Goal: Task Accomplishment & Management: Manage account settings

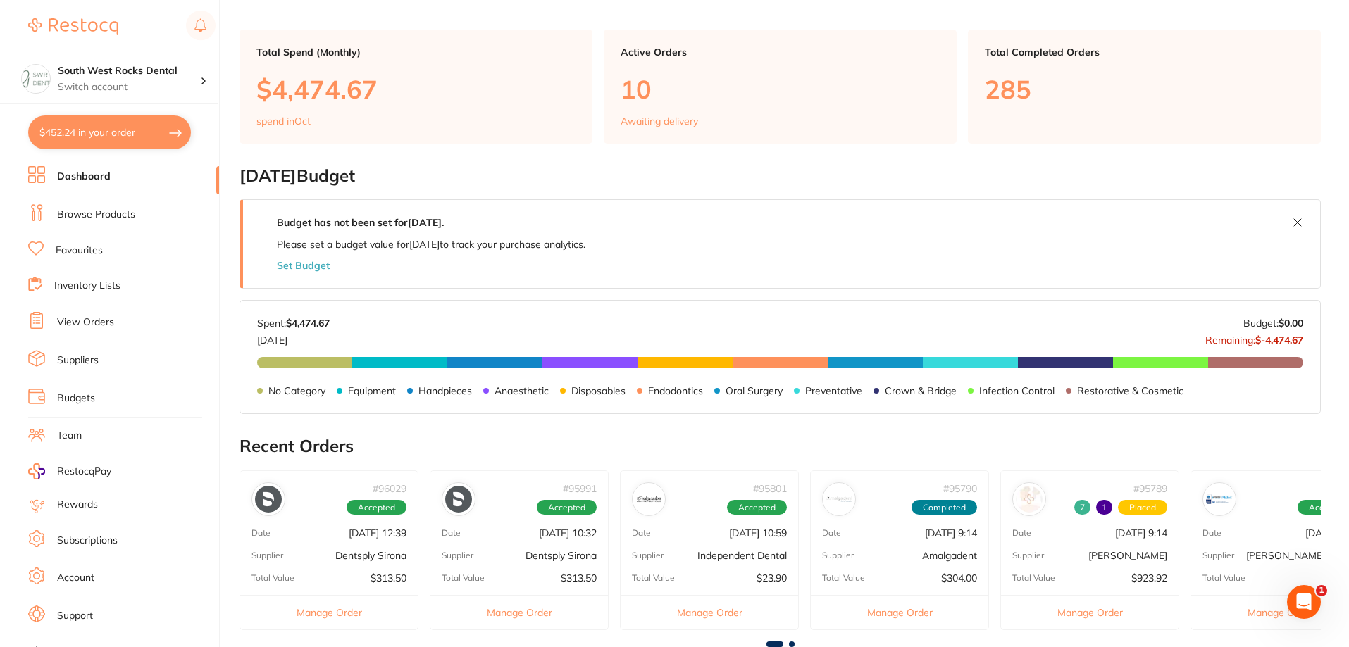
scroll to position [141, 0]
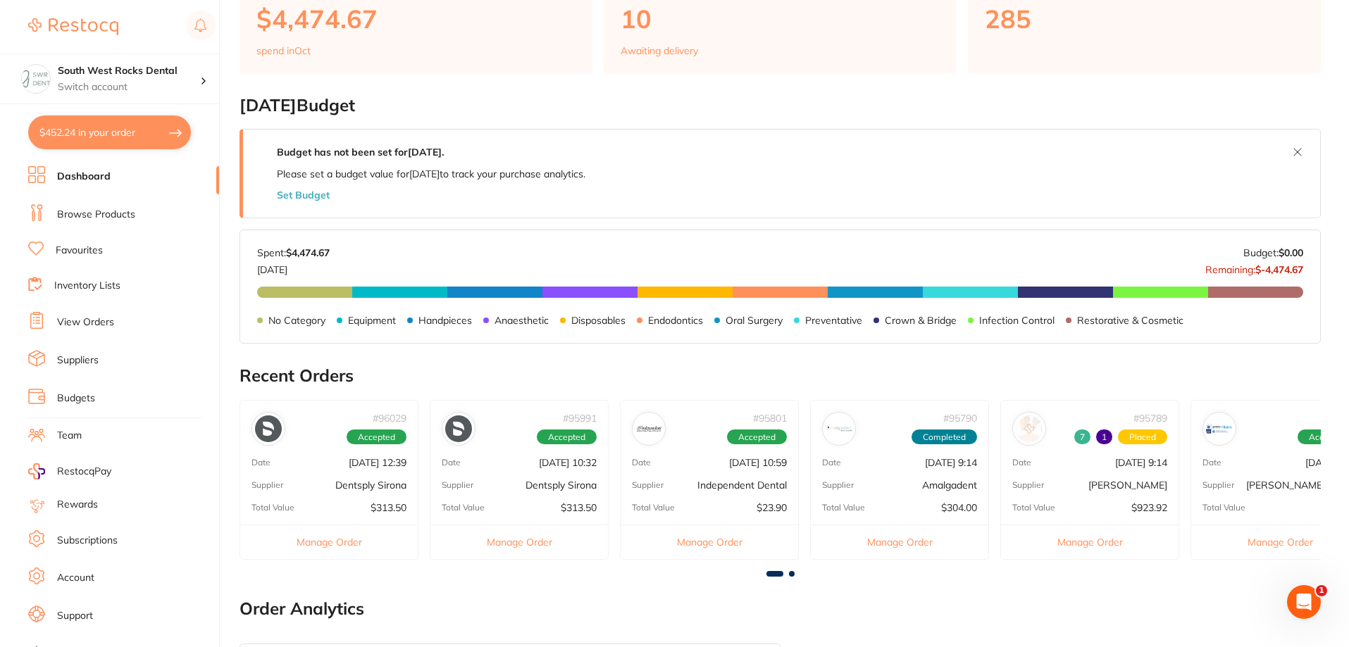
click at [720, 482] on p "Independent Dental" at bounding box center [741, 485] width 89 height 11
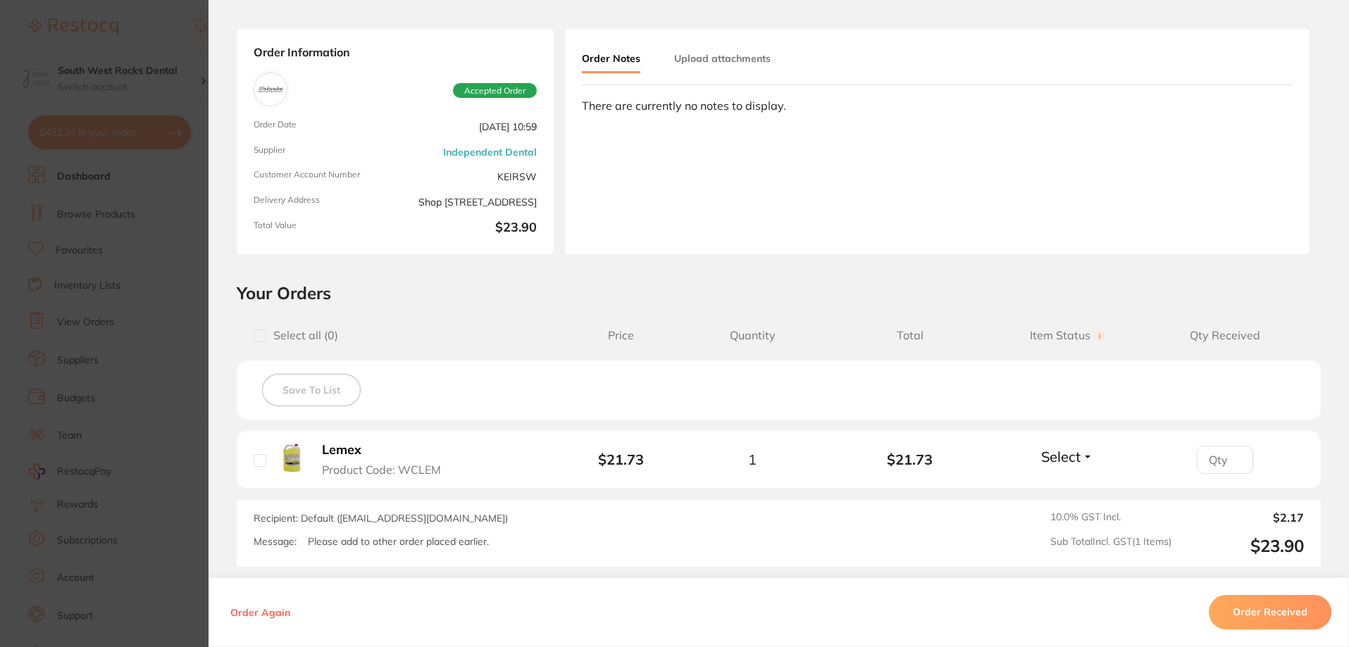
scroll to position [0, 0]
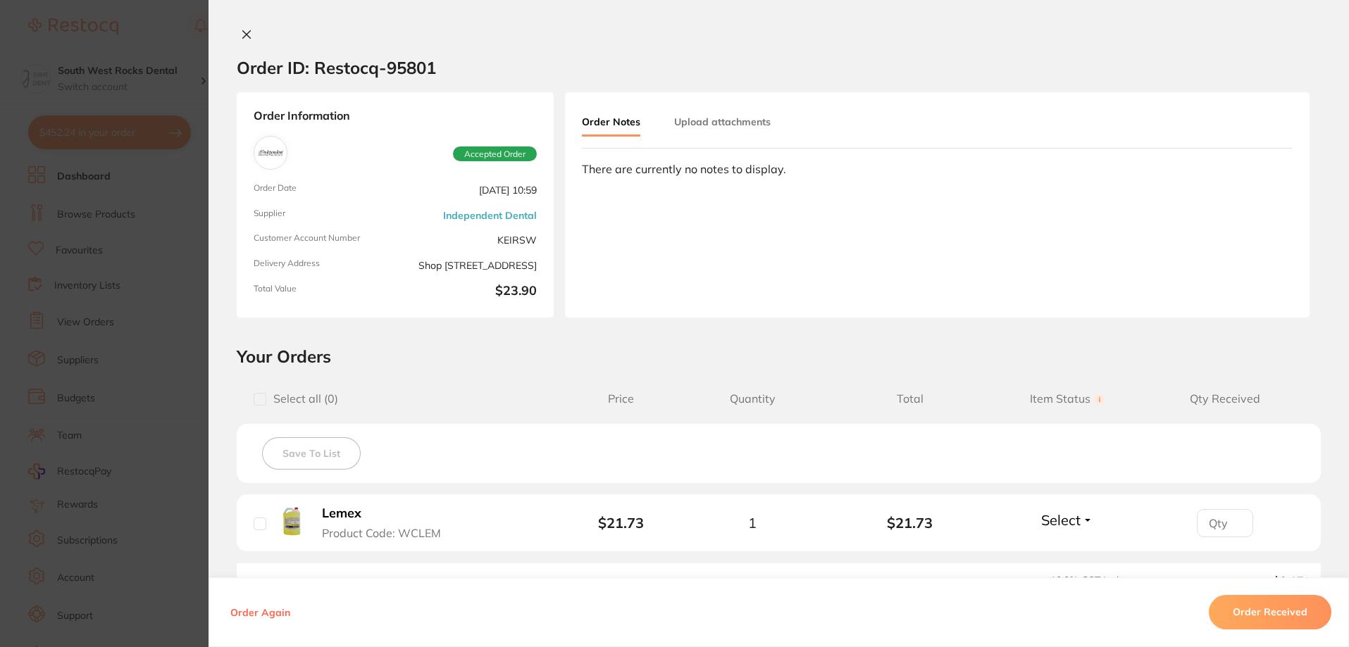
click at [244, 34] on icon at bounding box center [247, 35] width 8 height 8
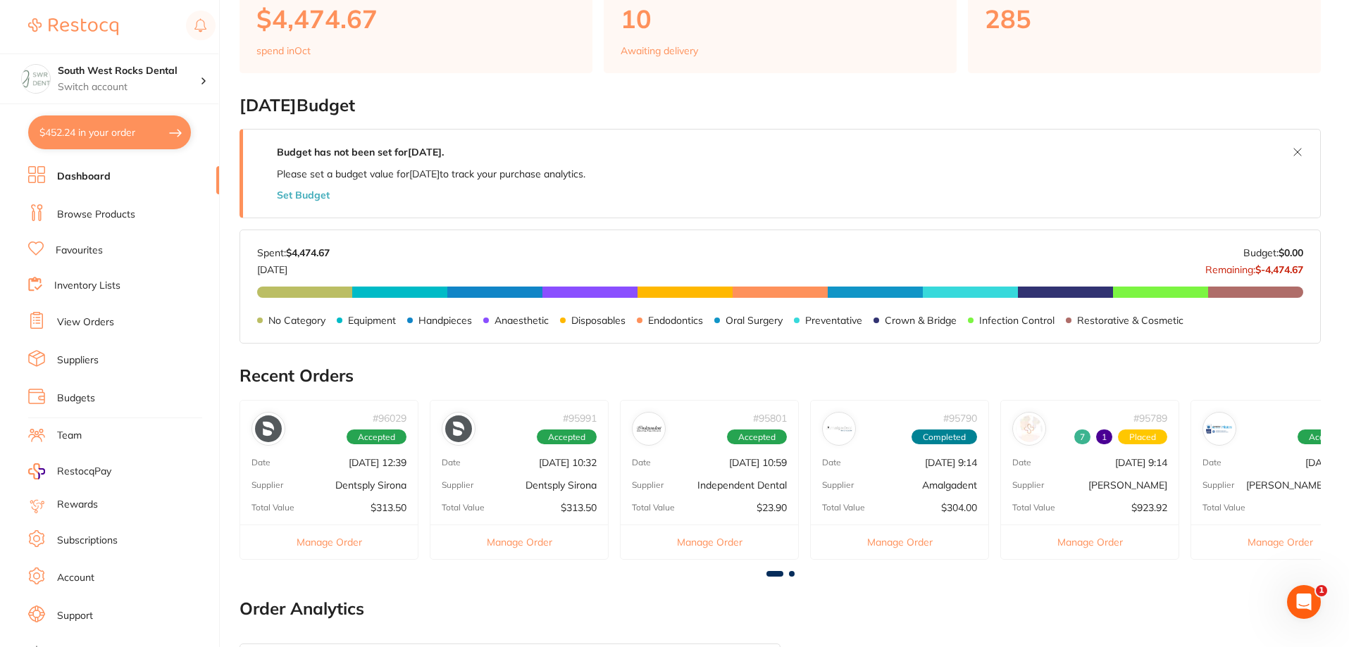
click at [792, 571] on span at bounding box center [792, 574] width 6 height 6
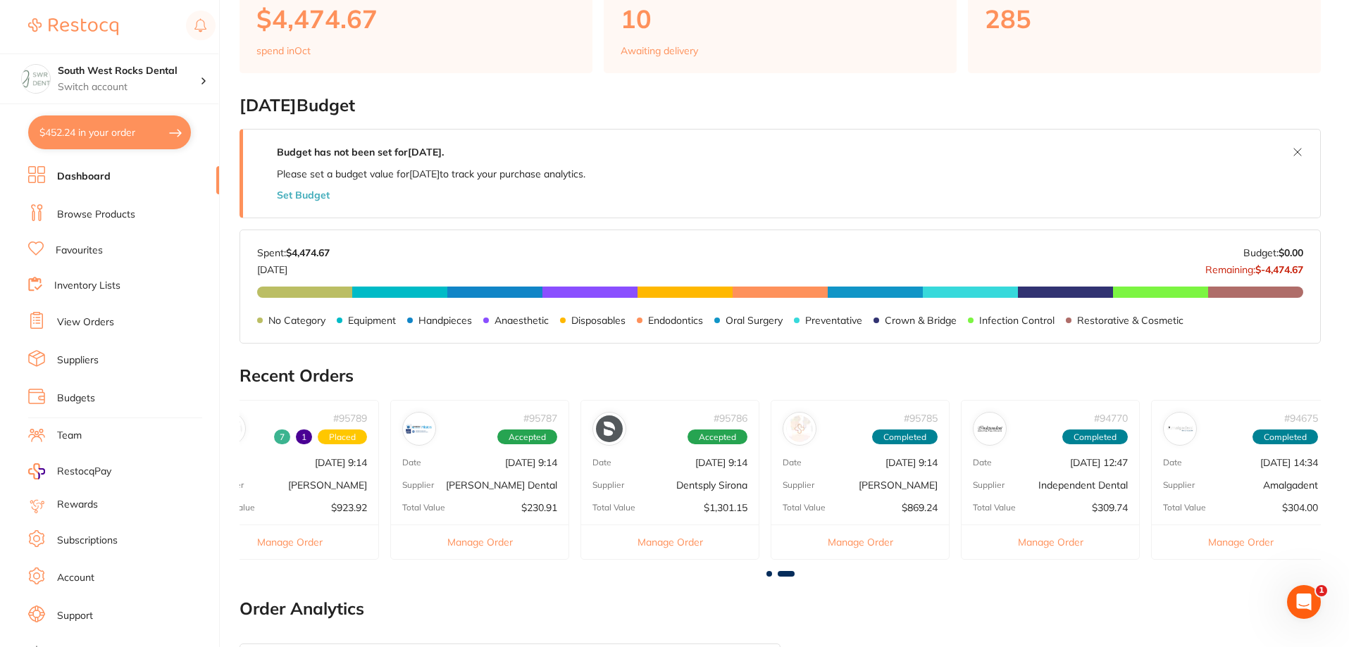
scroll to position [0, 809]
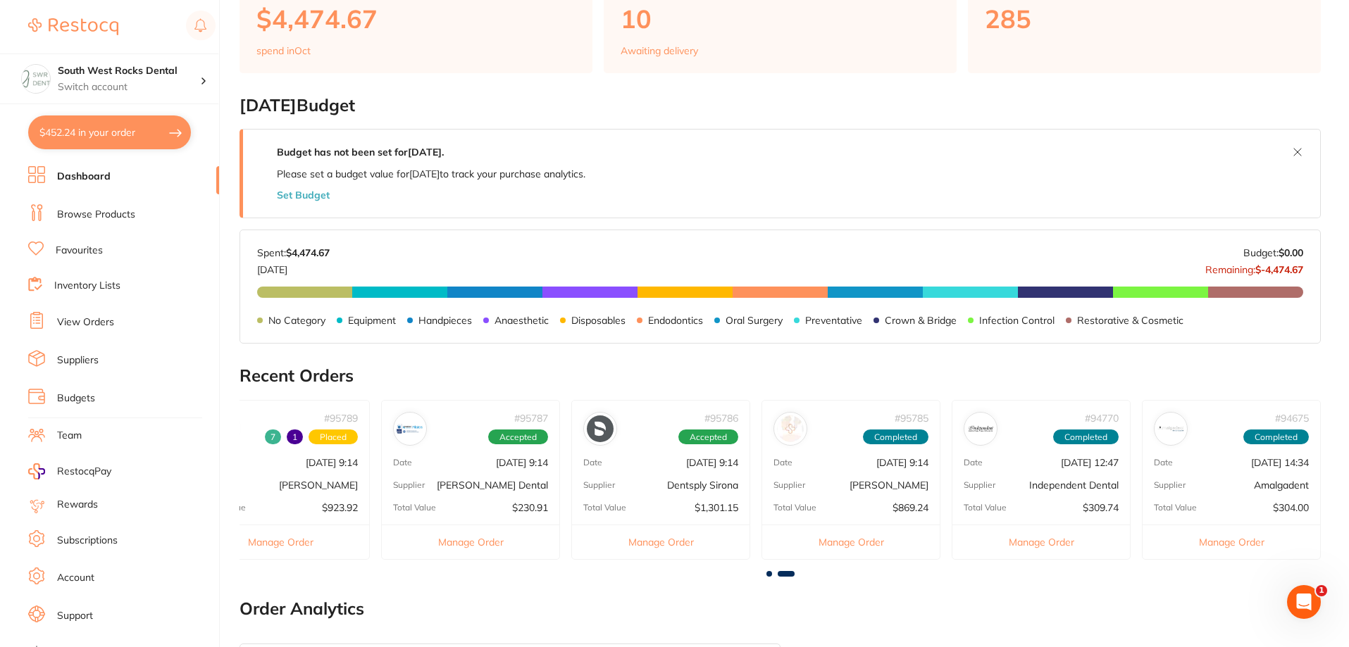
click at [520, 473] on div "# 95787 Accepted Date [DATE] 9:14 Supplier [PERSON_NAME] Dental Total Value $23…" at bounding box center [470, 480] width 179 height 160
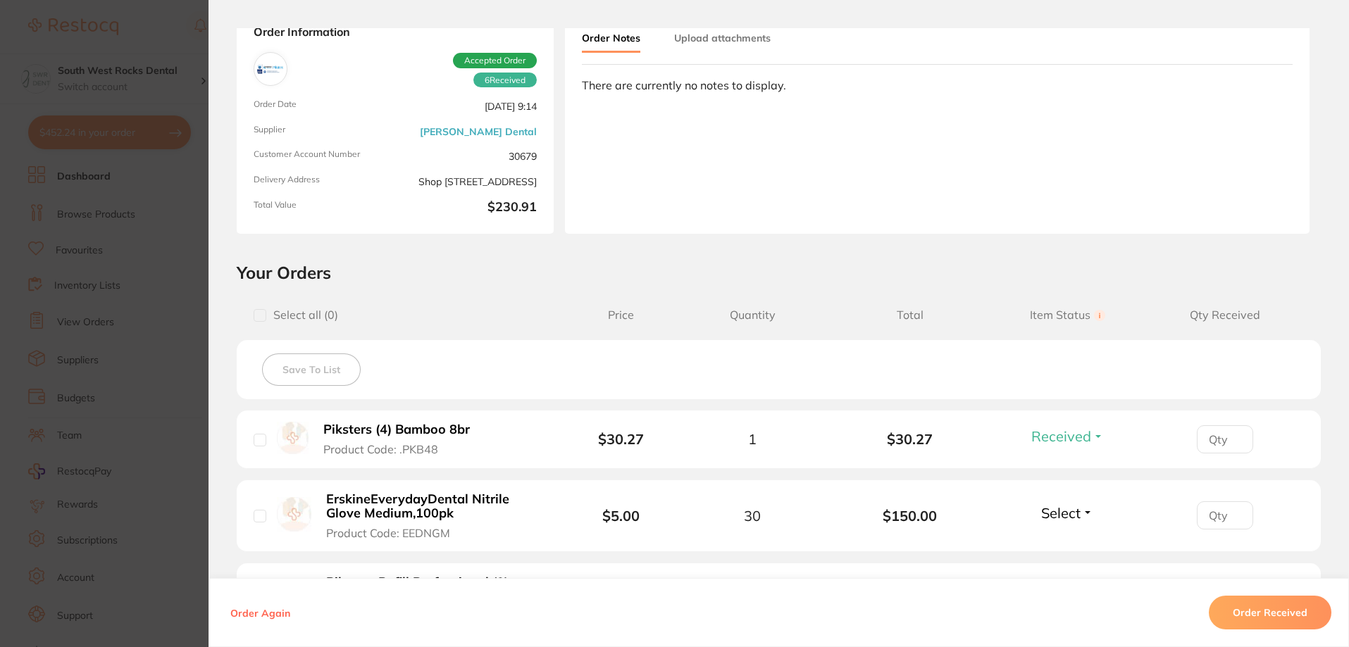
scroll to position [141, 0]
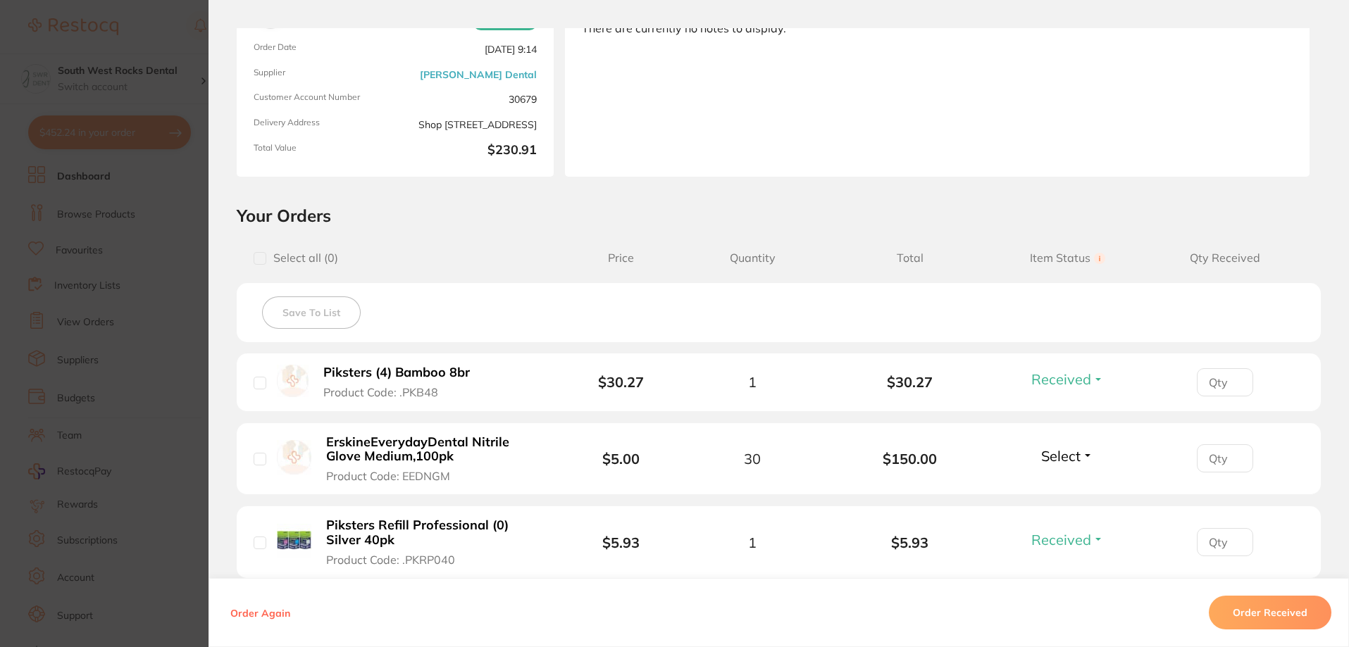
click at [1086, 454] on button "Select" at bounding box center [1067, 456] width 61 height 18
click at [1066, 487] on span "Received" at bounding box center [1067, 486] width 36 height 11
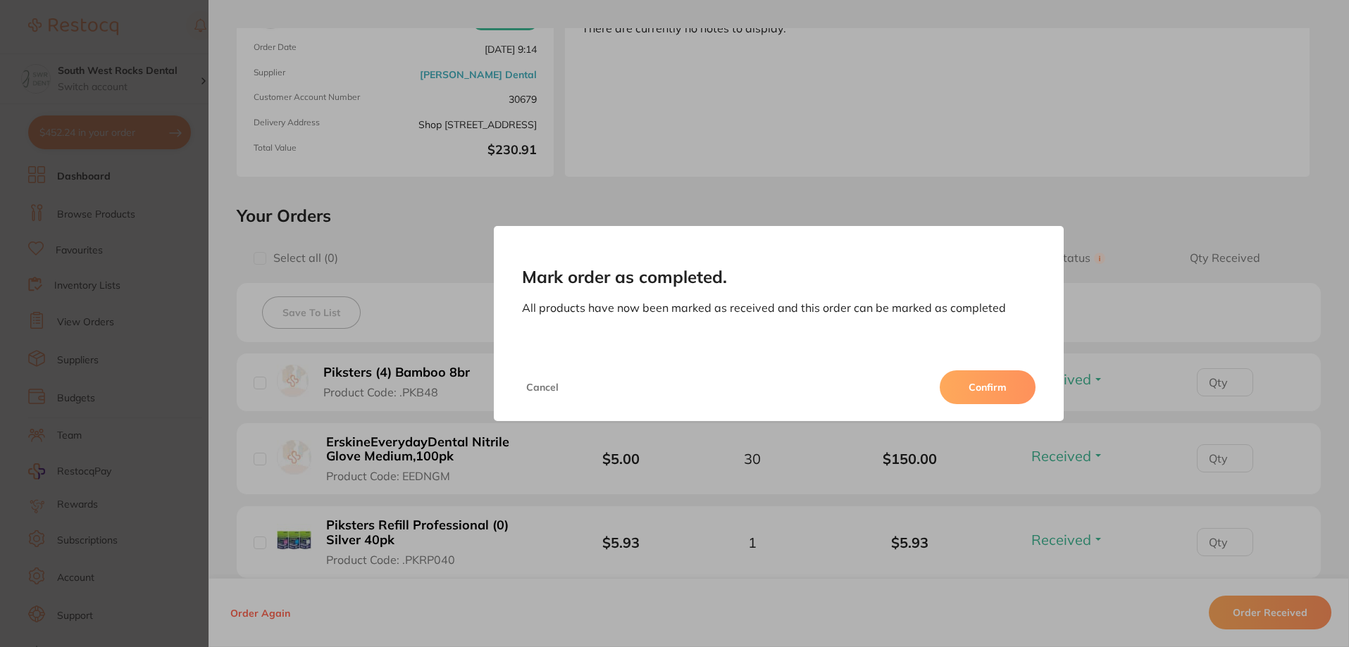
click at [984, 384] on button "Confirm" at bounding box center [987, 387] width 96 height 34
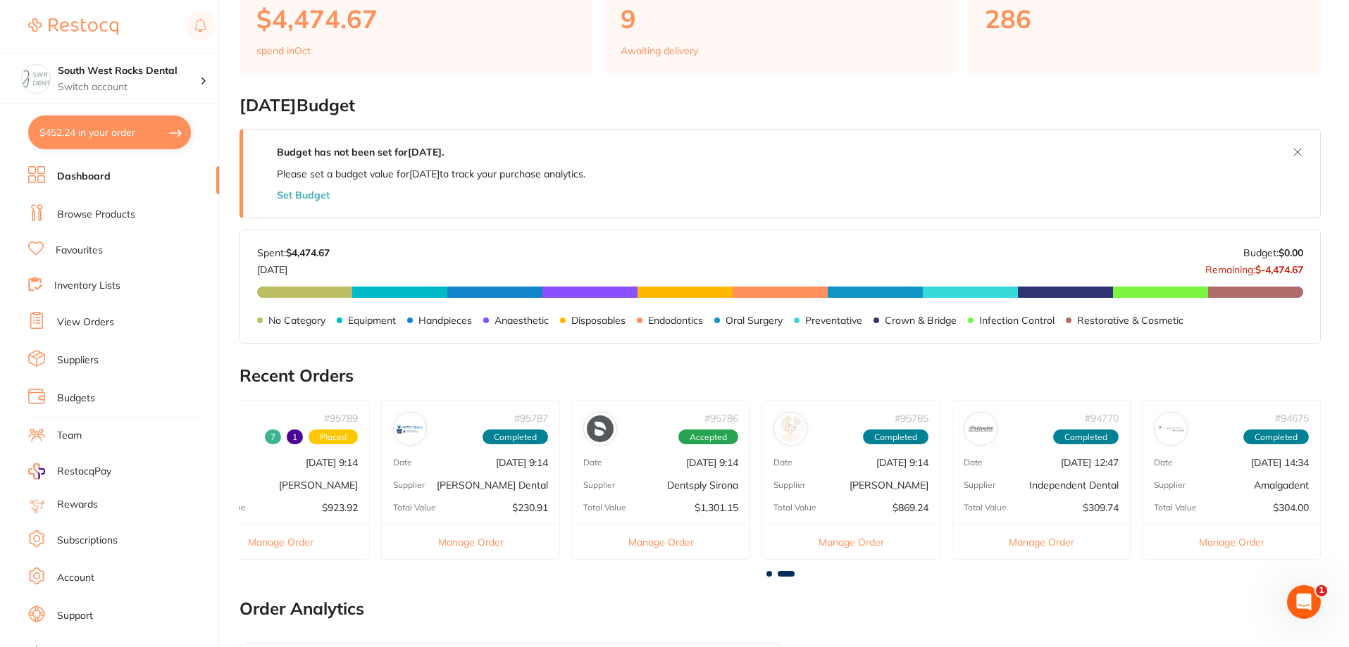
scroll to position [0, 0]
click at [718, 469] on div "# 95786 Accepted Date [DATE] 9:14 Supplier Dentsply Sirona Total Value $1,301.1…" at bounding box center [660, 480] width 179 height 160
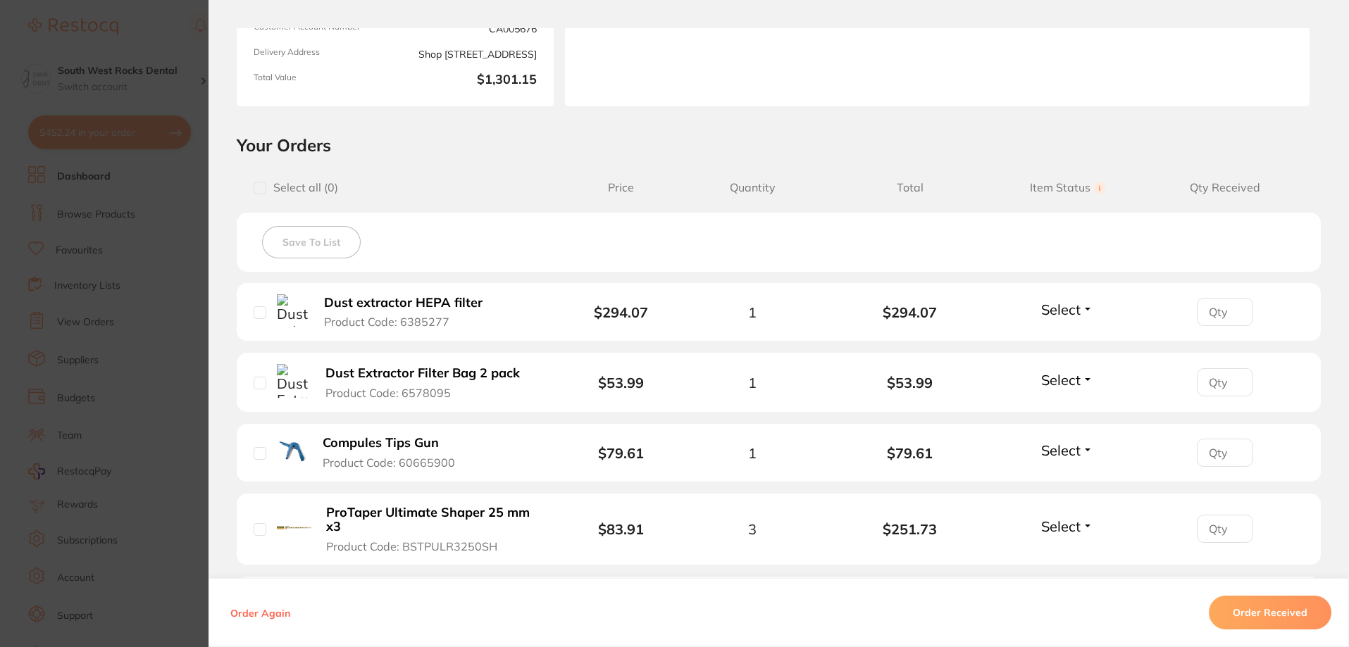
scroll to position [282, 0]
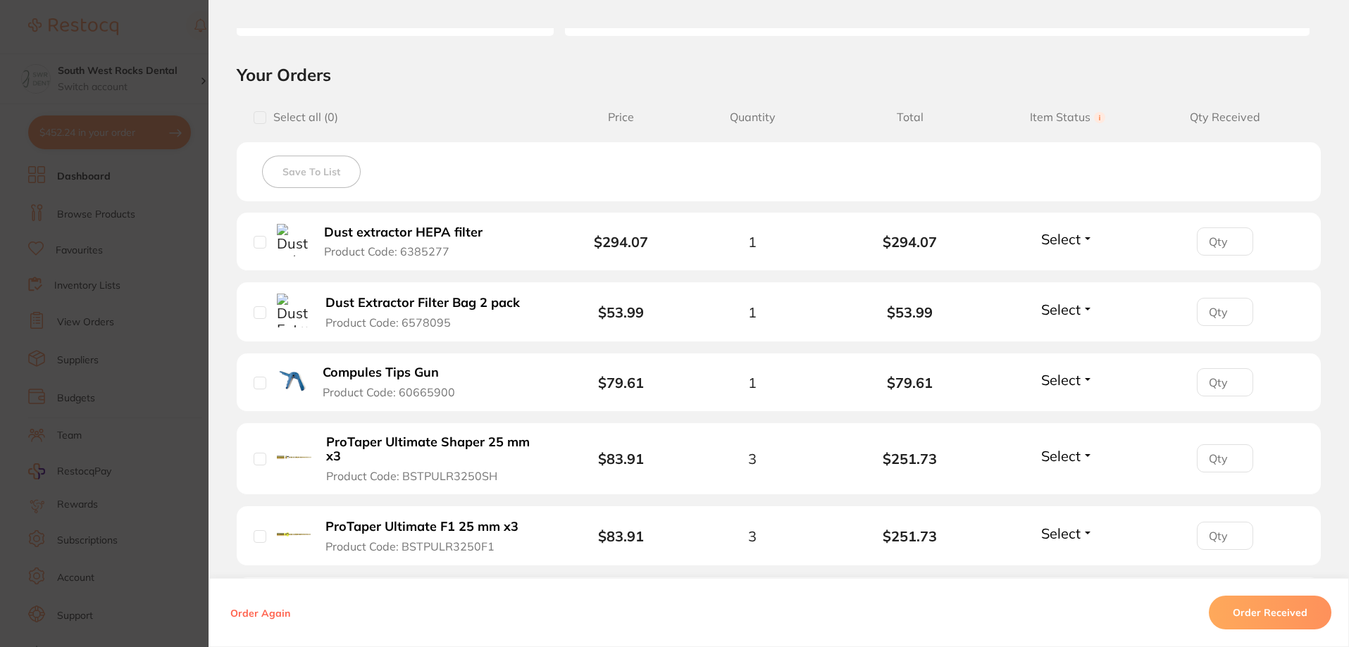
click at [1081, 381] on button "Select" at bounding box center [1067, 380] width 61 height 18
click at [1069, 411] on span "Received" at bounding box center [1067, 410] width 36 height 11
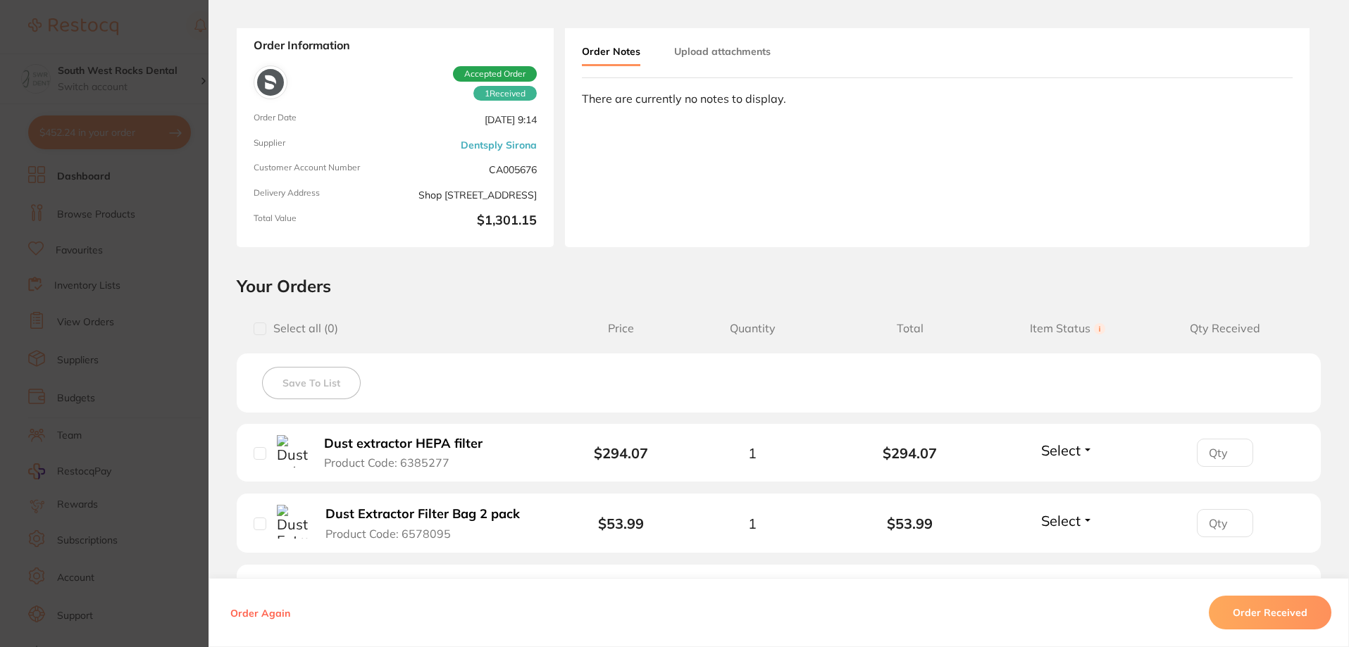
scroll to position [0, 0]
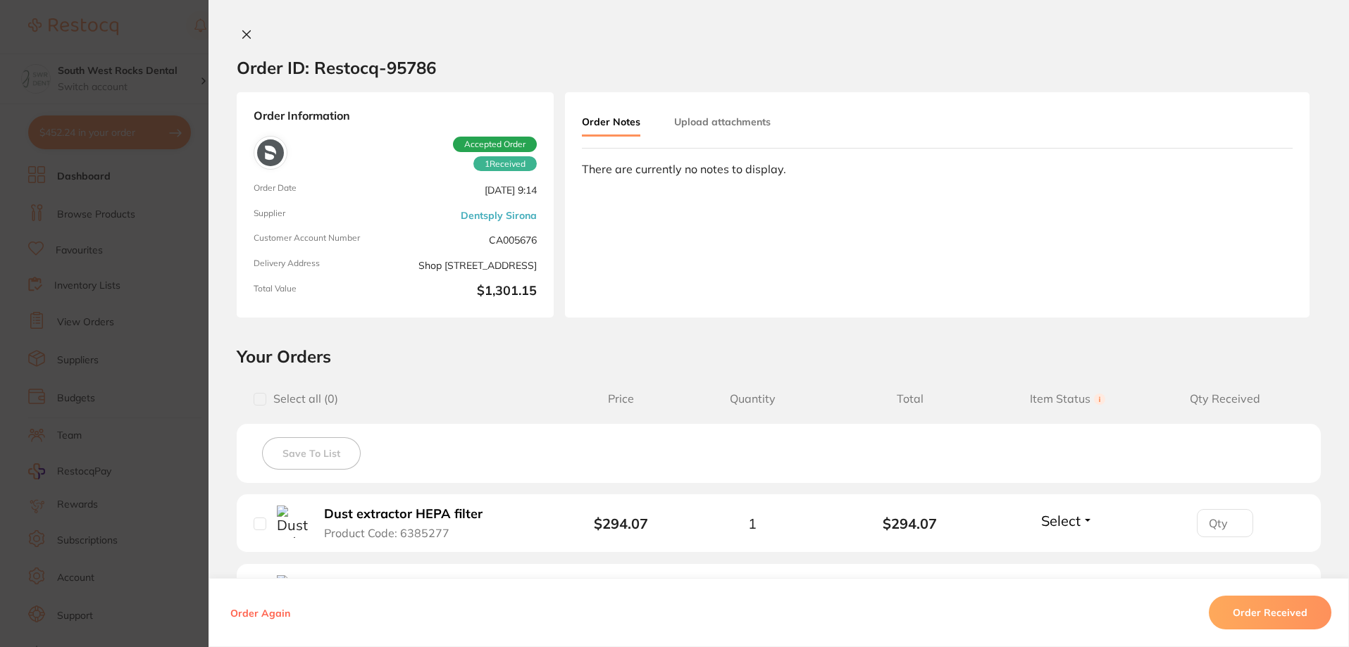
click at [249, 36] on button at bounding box center [247, 35] width 20 height 15
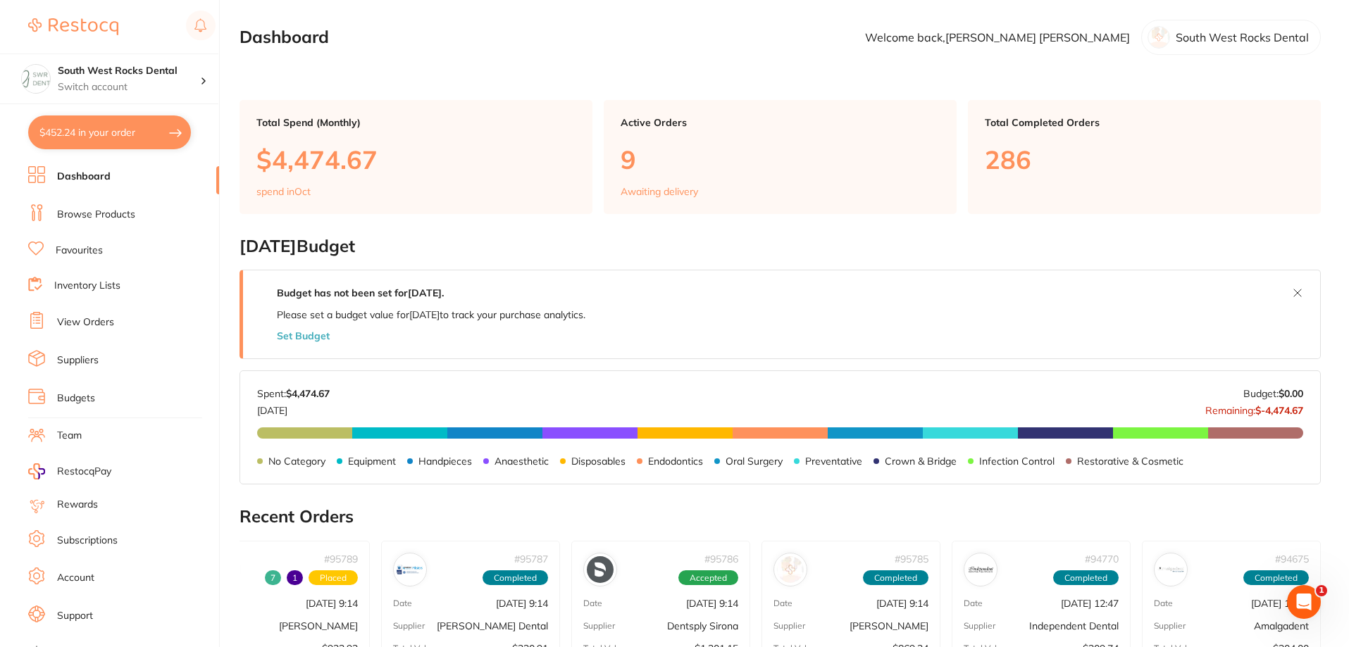
click at [103, 213] on link "Browse Products" at bounding box center [96, 215] width 78 height 14
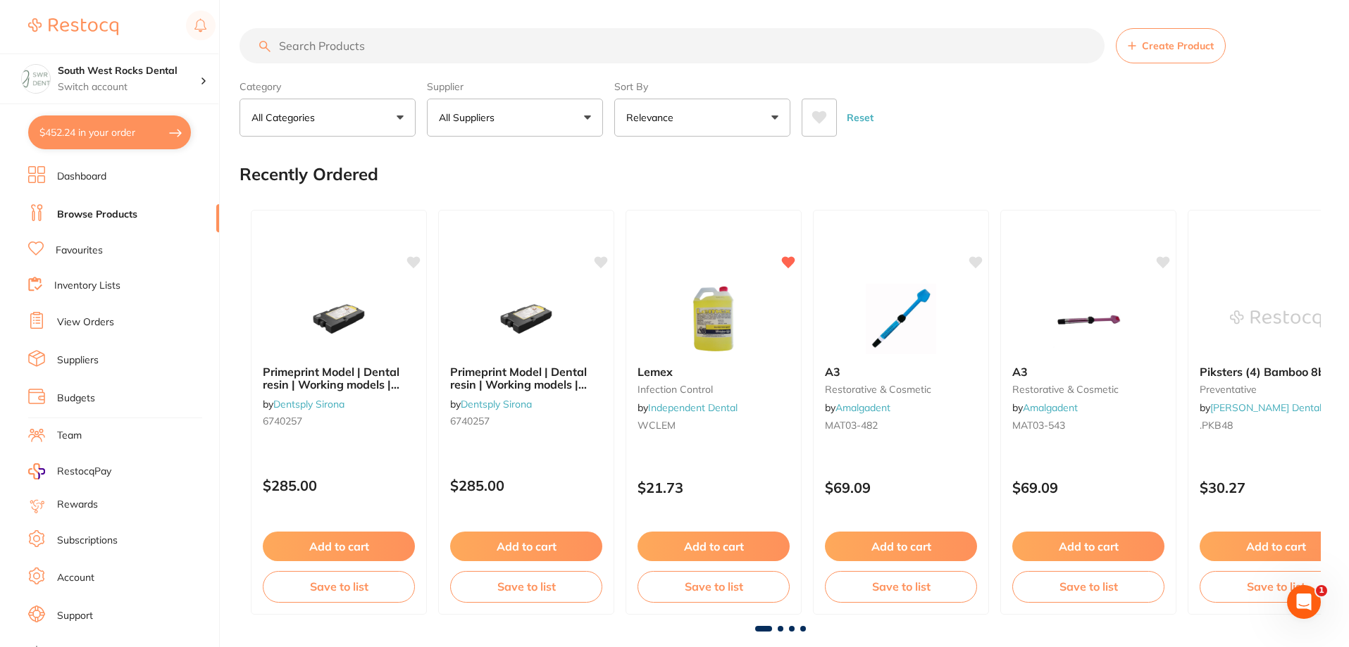
click at [362, 46] on input "search" at bounding box center [671, 45] width 865 height 35
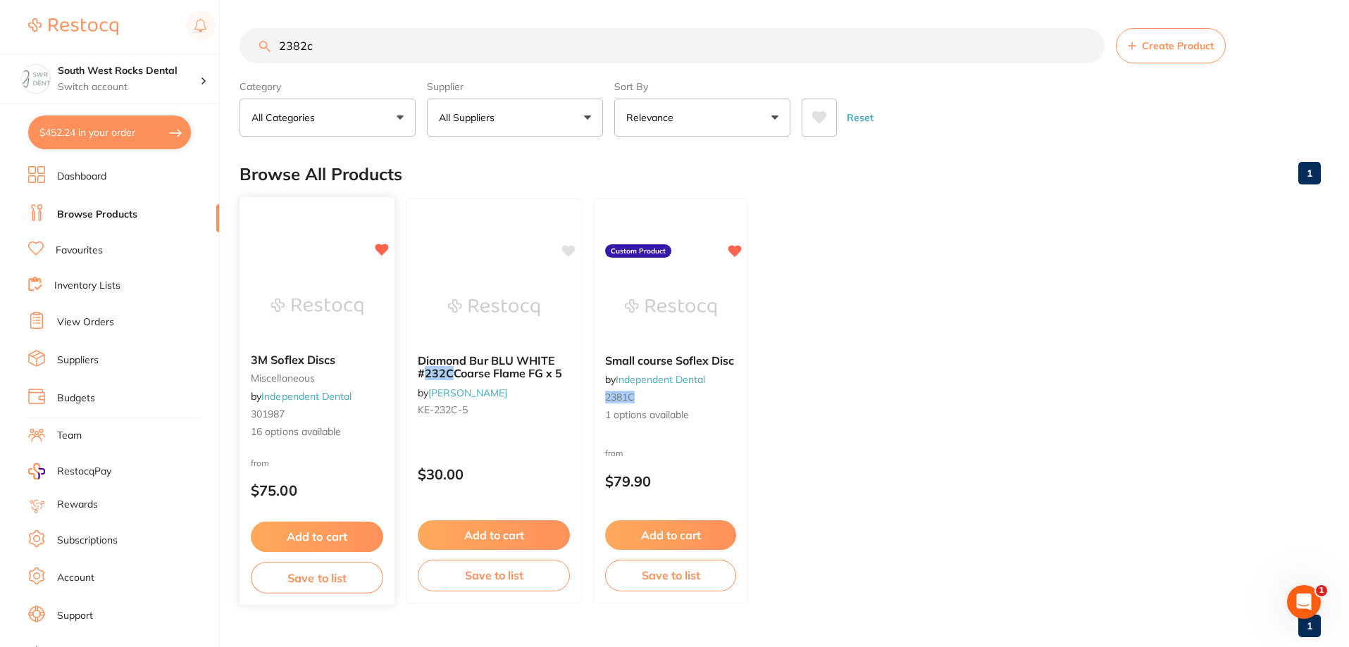
type input "2382c"
click at [291, 373] on small "miscellaneous" at bounding box center [317, 378] width 132 height 11
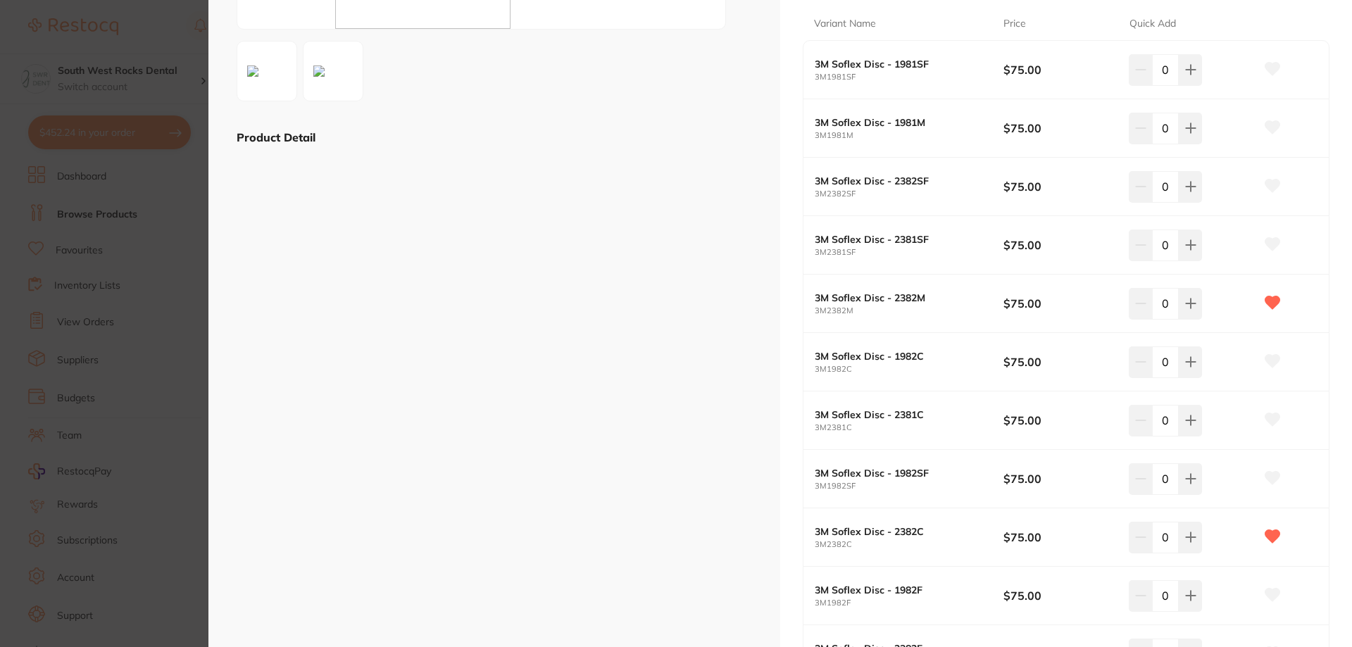
scroll to position [352, 0]
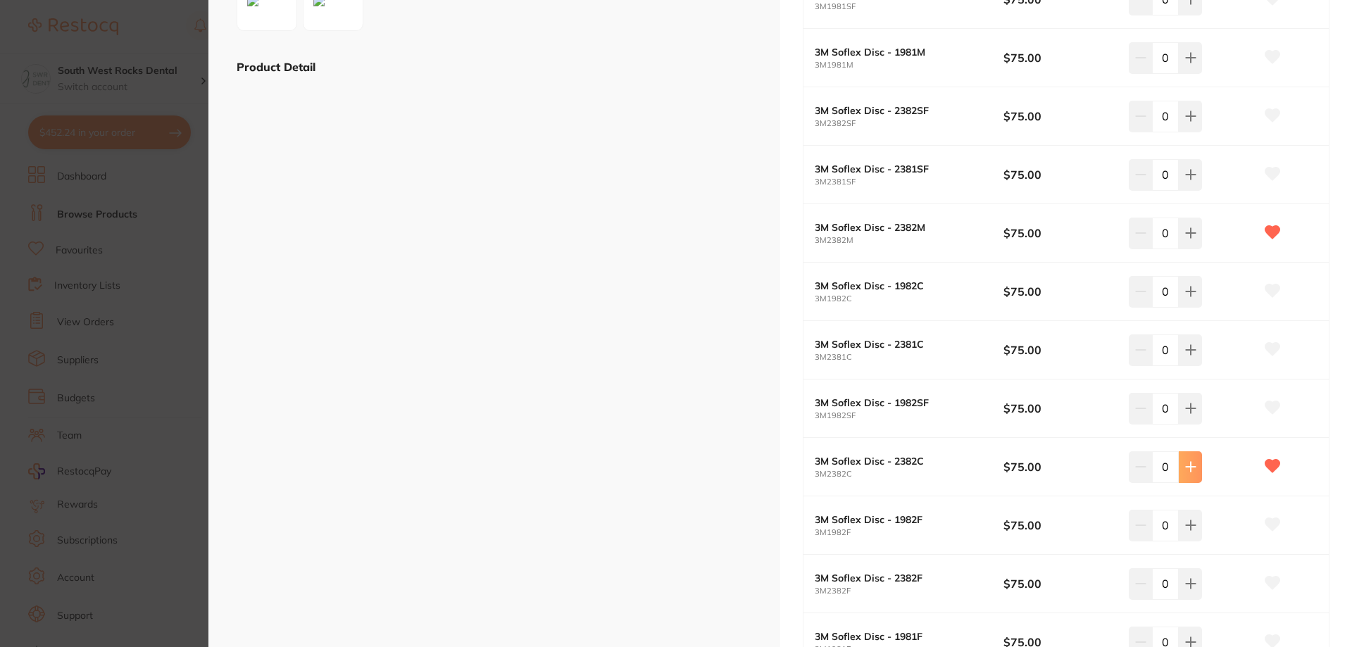
click at [1196, 464] on button at bounding box center [1190, 466] width 23 height 31
type input "1"
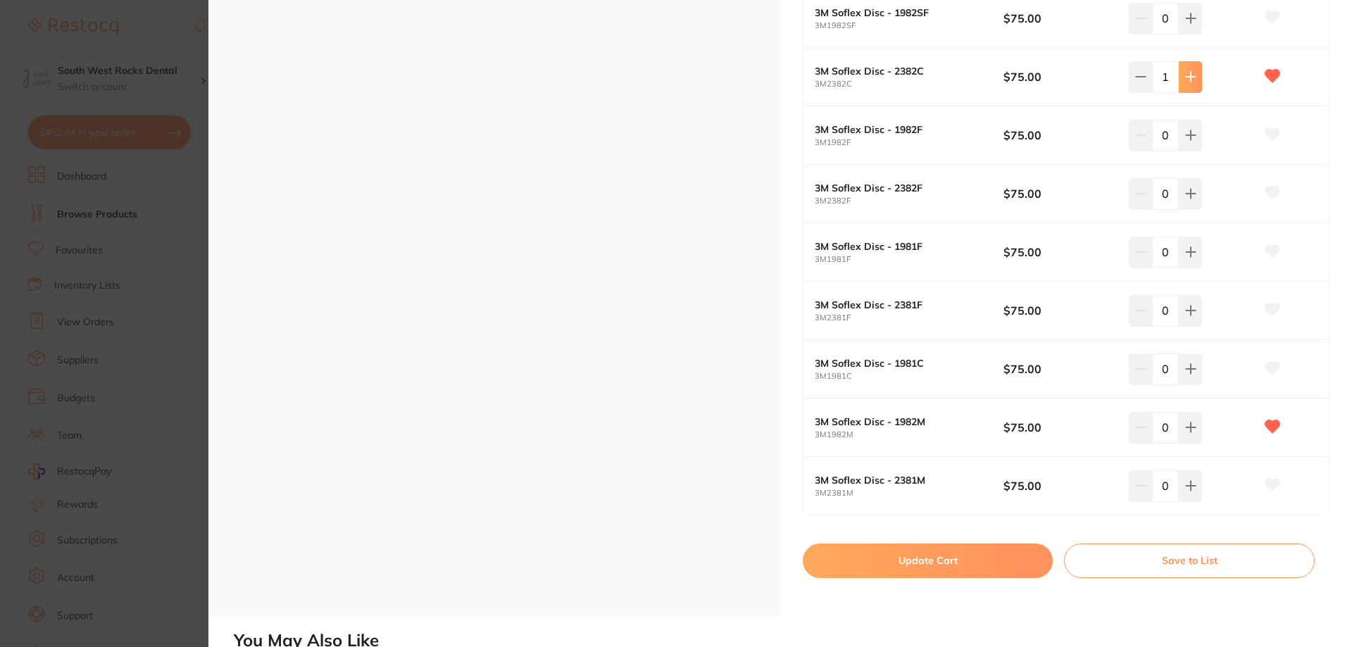
scroll to position [775, 0]
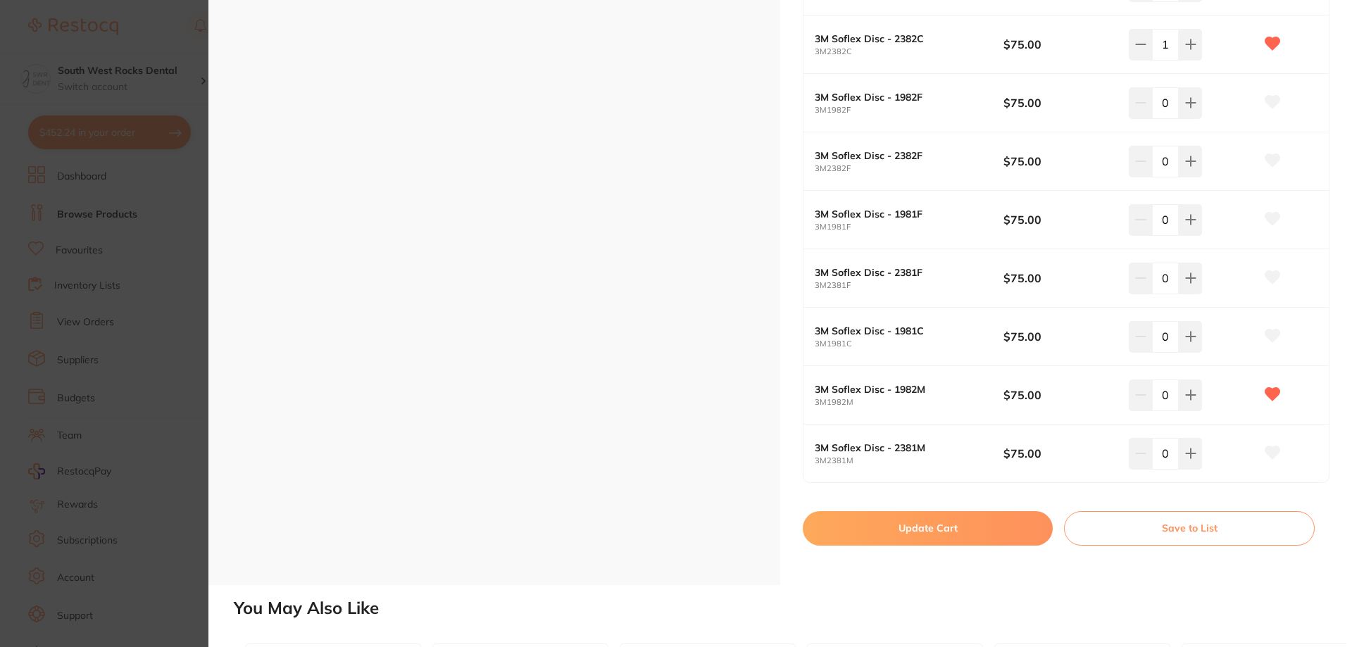
click at [971, 523] on button "Update Cart" at bounding box center [928, 528] width 250 height 34
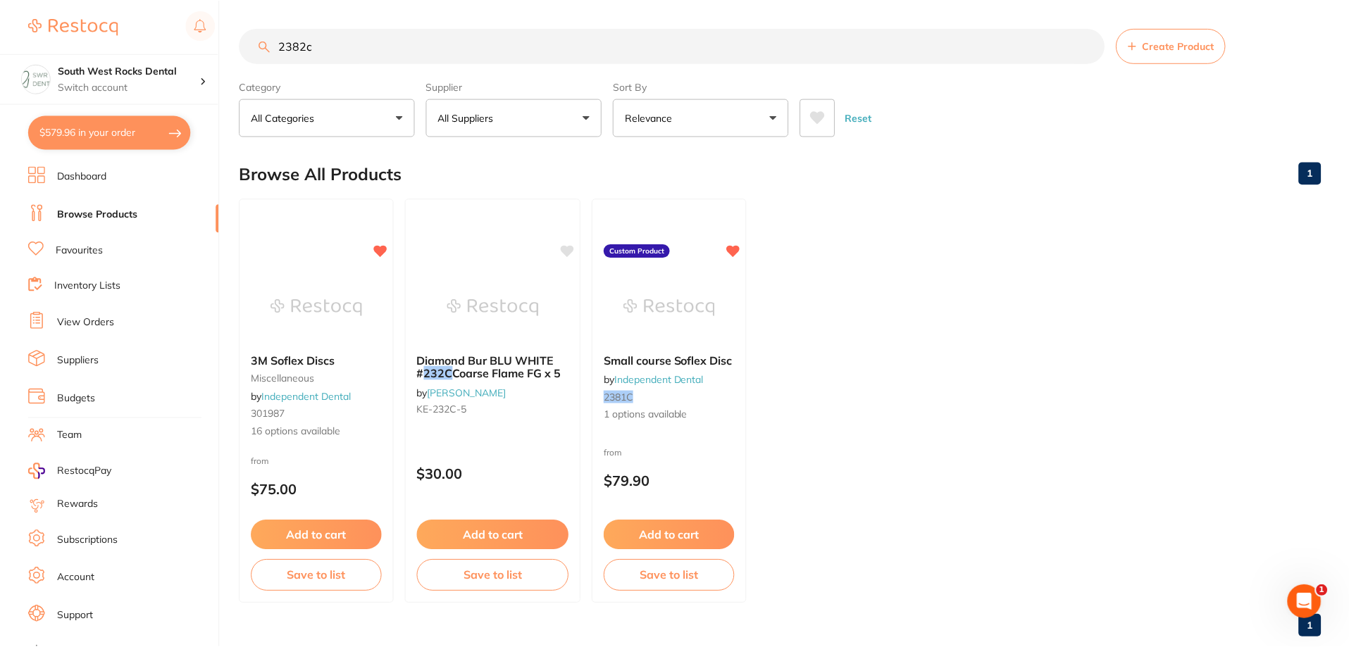
scroll to position [1, 0]
click at [116, 134] on button "$579.96 in your order" at bounding box center [109, 132] width 163 height 34
checkbox input "true"
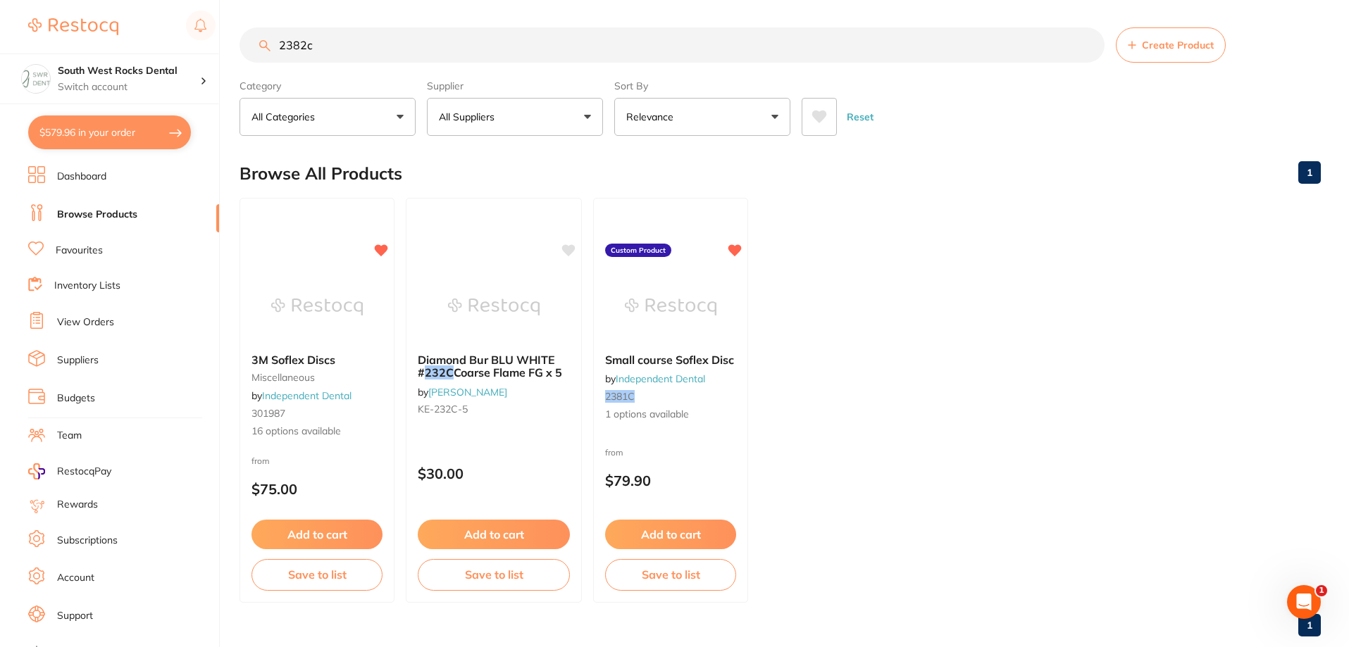
checkbox input "true"
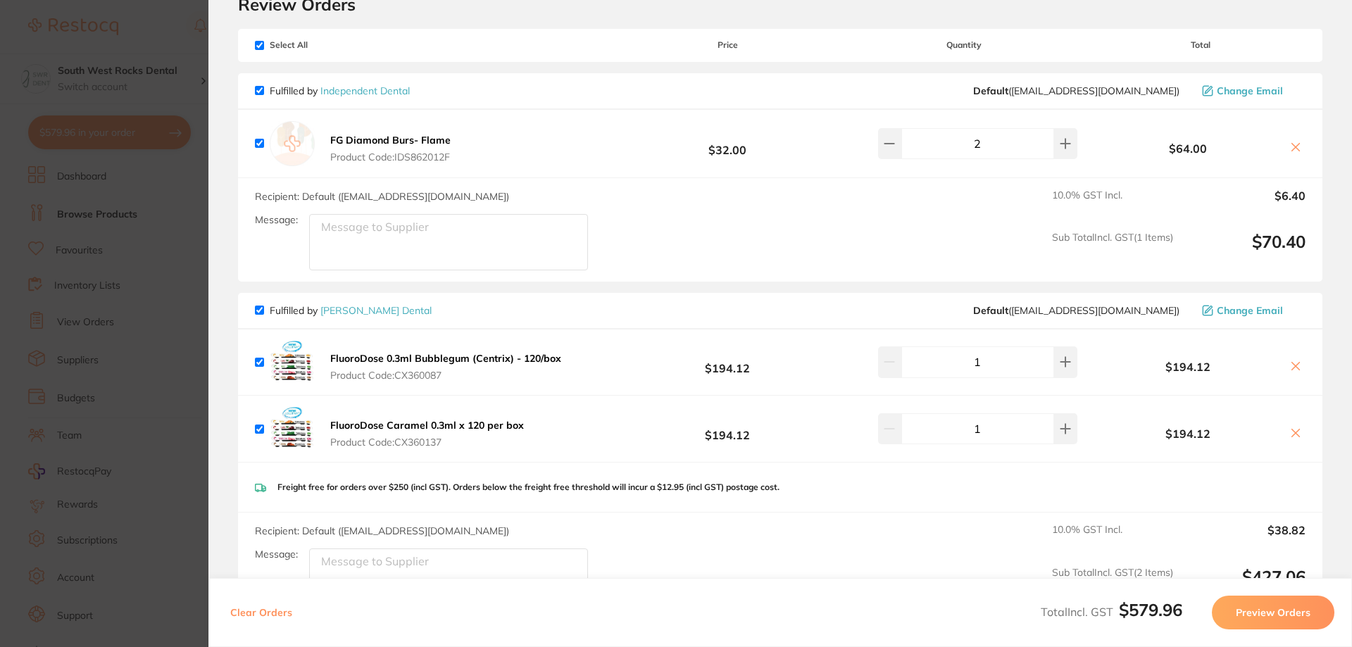
scroll to position [0, 0]
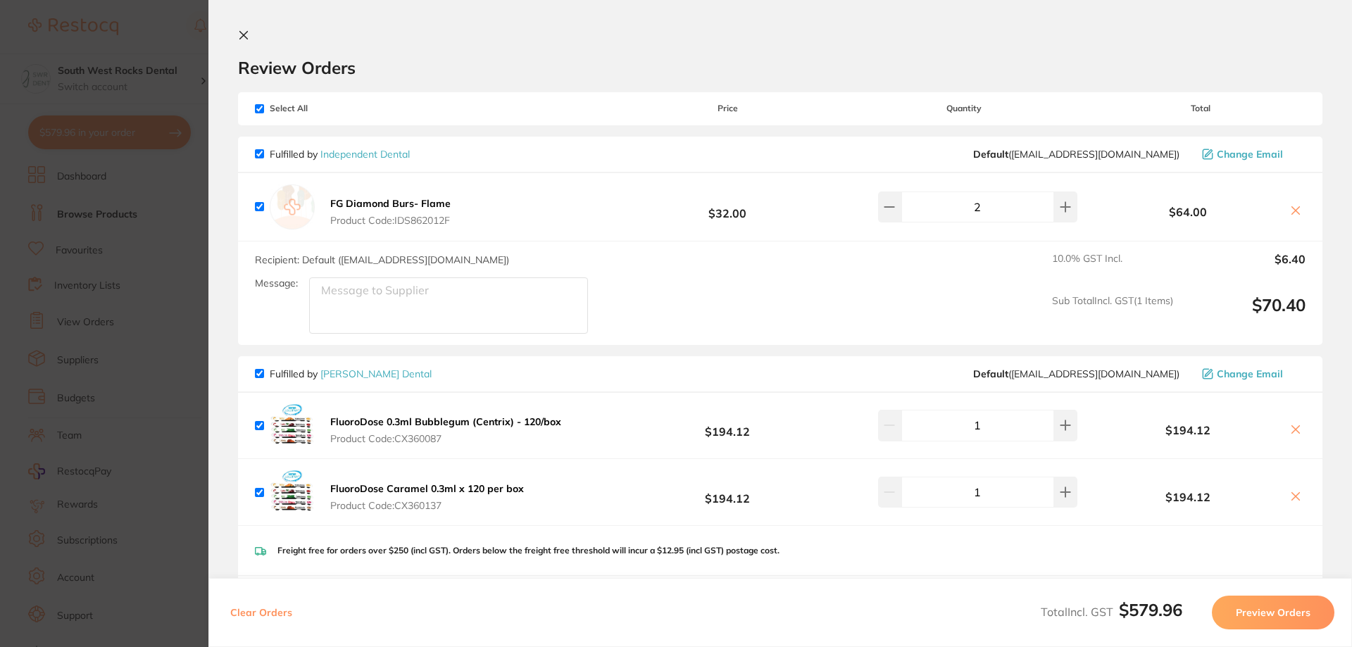
click at [246, 37] on icon at bounding box center [244, 36] width 8 height 8
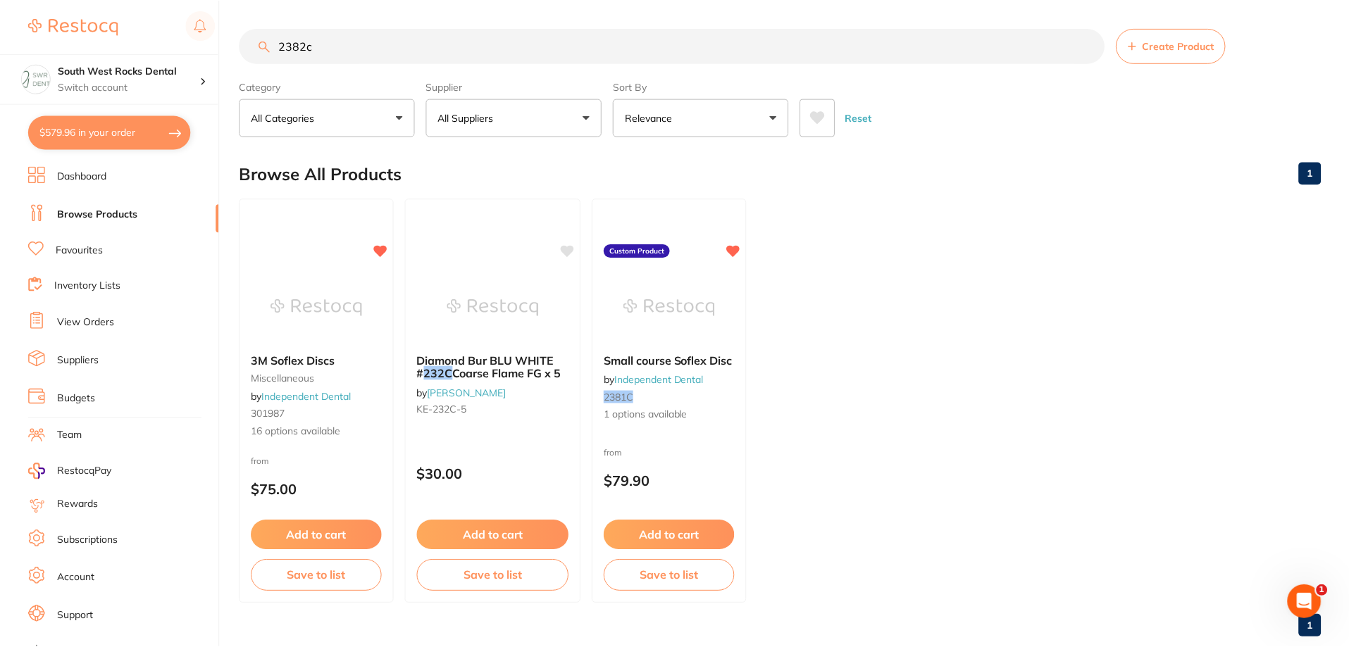
scroll to position [1, 0]
click at [94, 174] on link "Dashboard" at bounding box center [81, 177] width 49 height 14
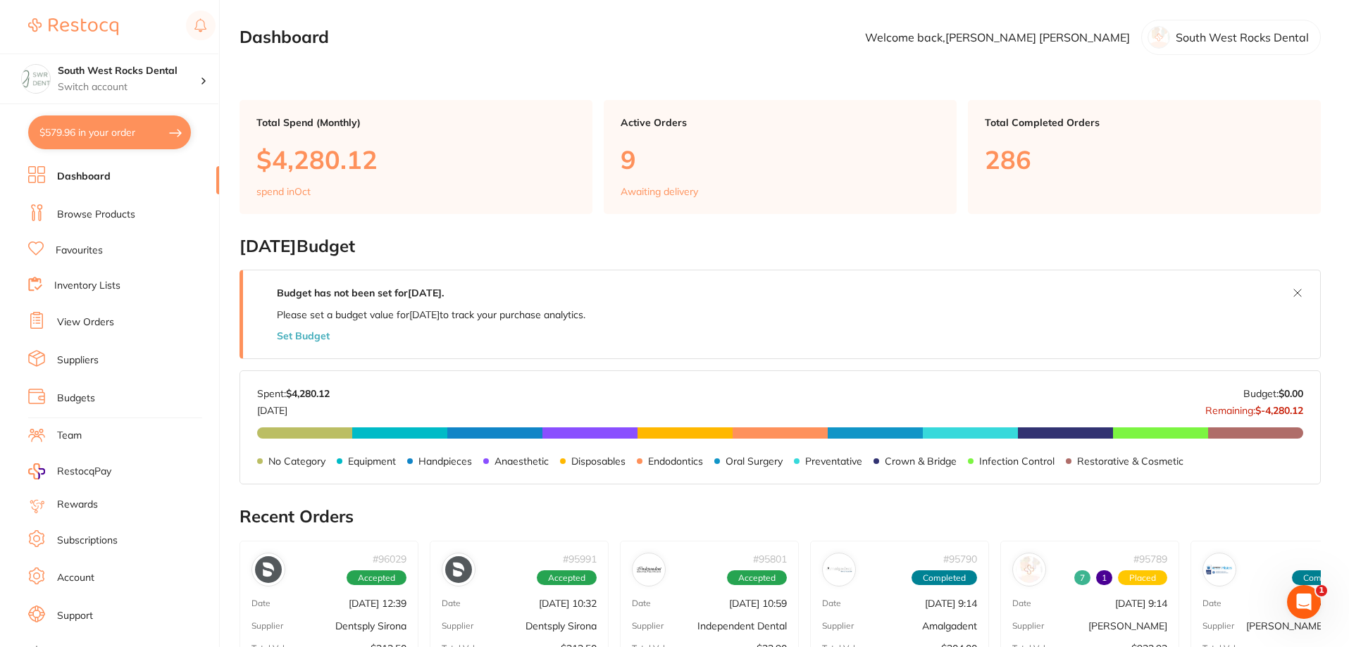
click at [73, 214] on link "Browse Products" at bounding box center [96, 215] width 78 height 14
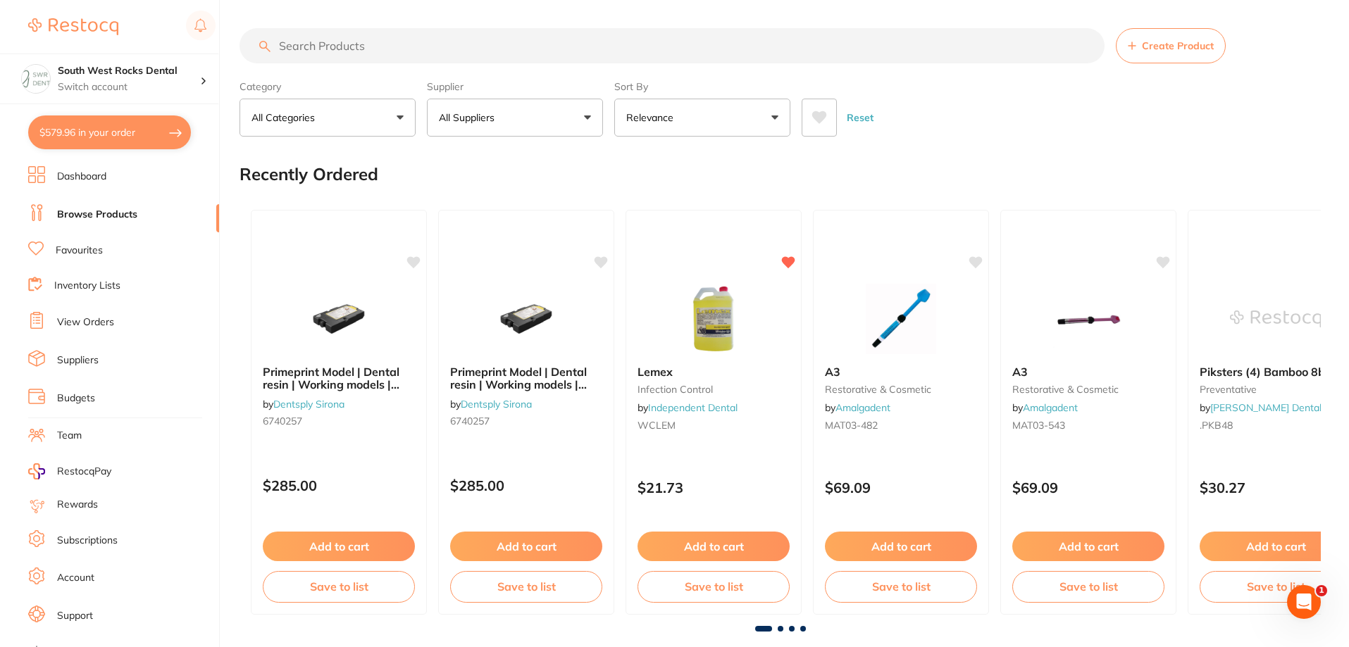
click at [87, 179] on link "Dashboard" at bounding box center [81, 177] width 49 height 14
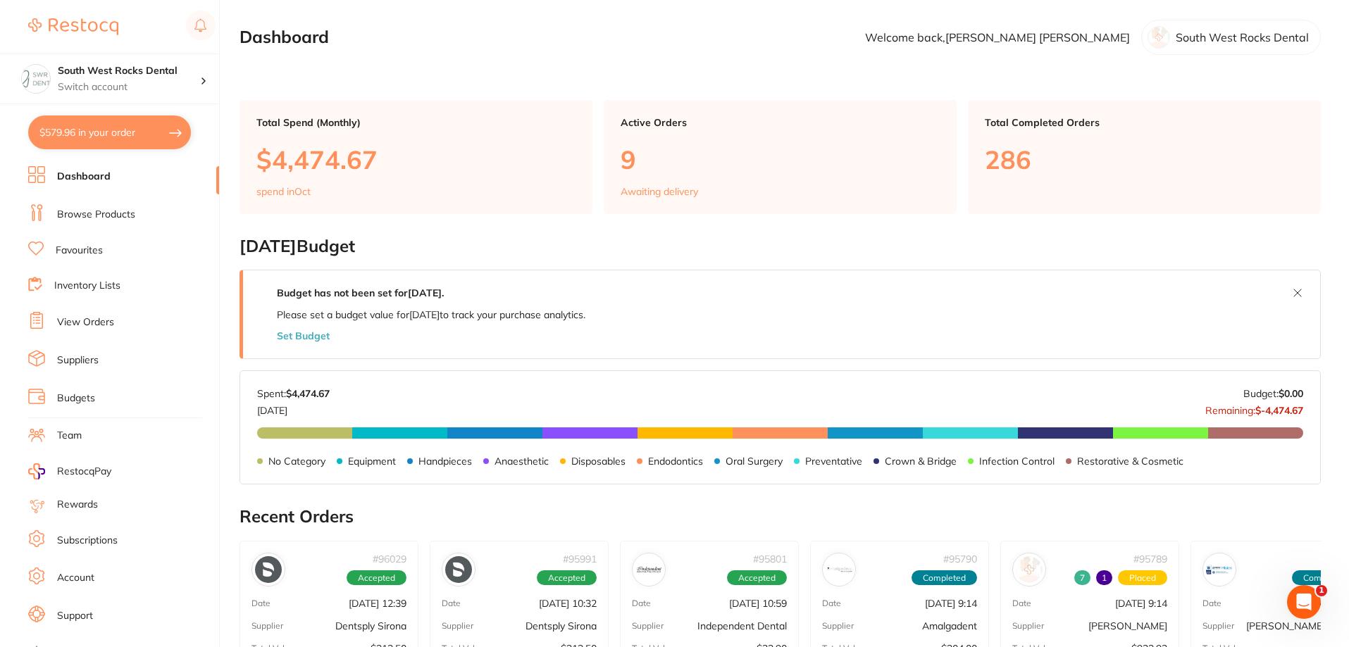
scroll to position [70, 0]
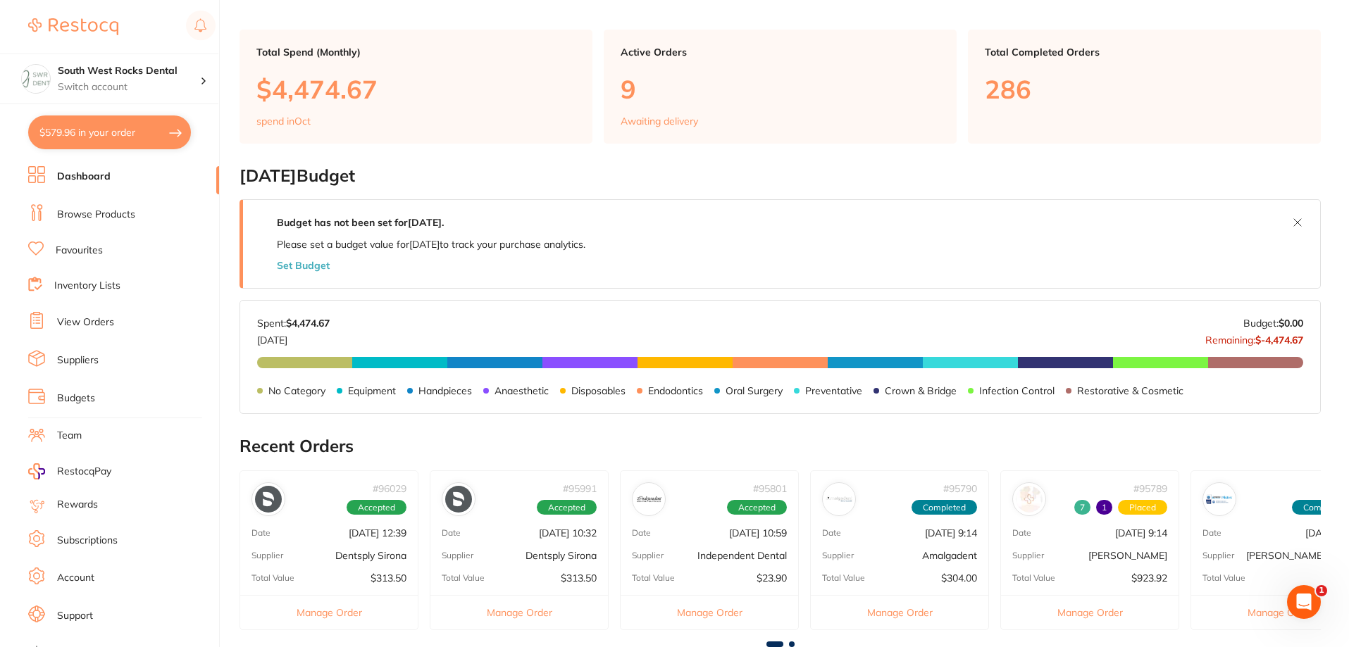
click at [1115, 532] on p "[DATE] 9:14" at bounding box center [1141, 532] width 52 height 11
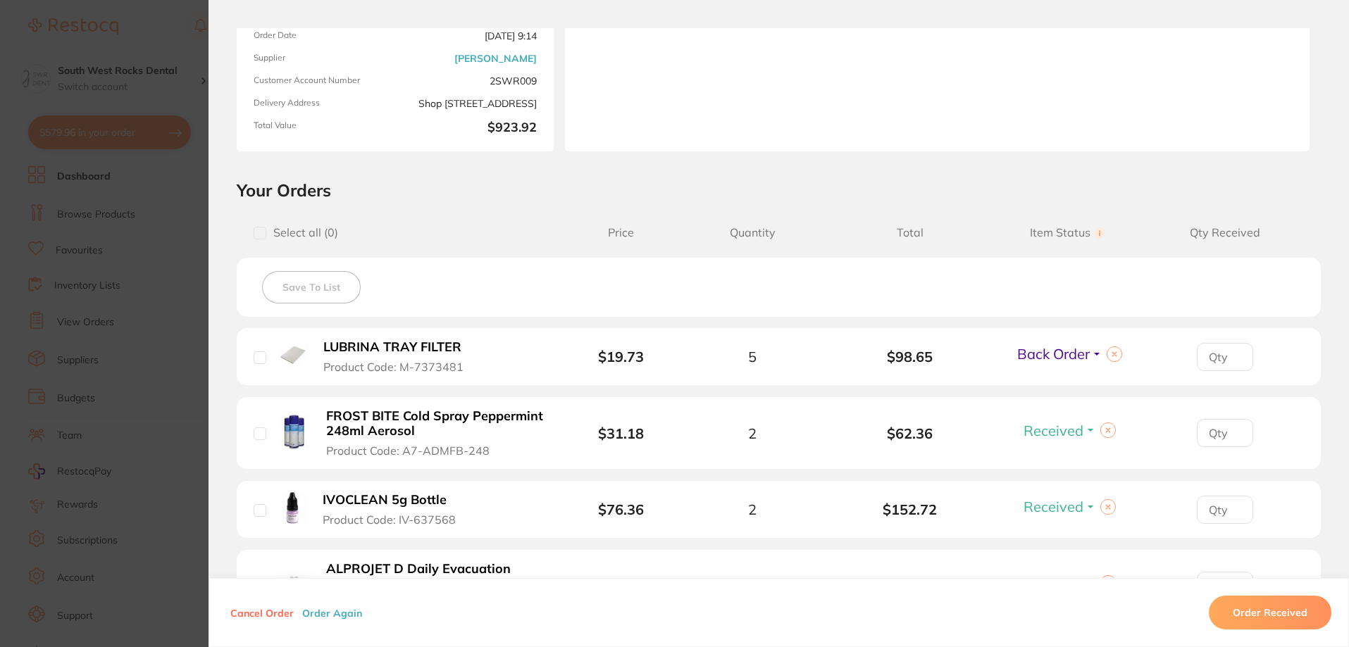
scroll to position [0, 0]
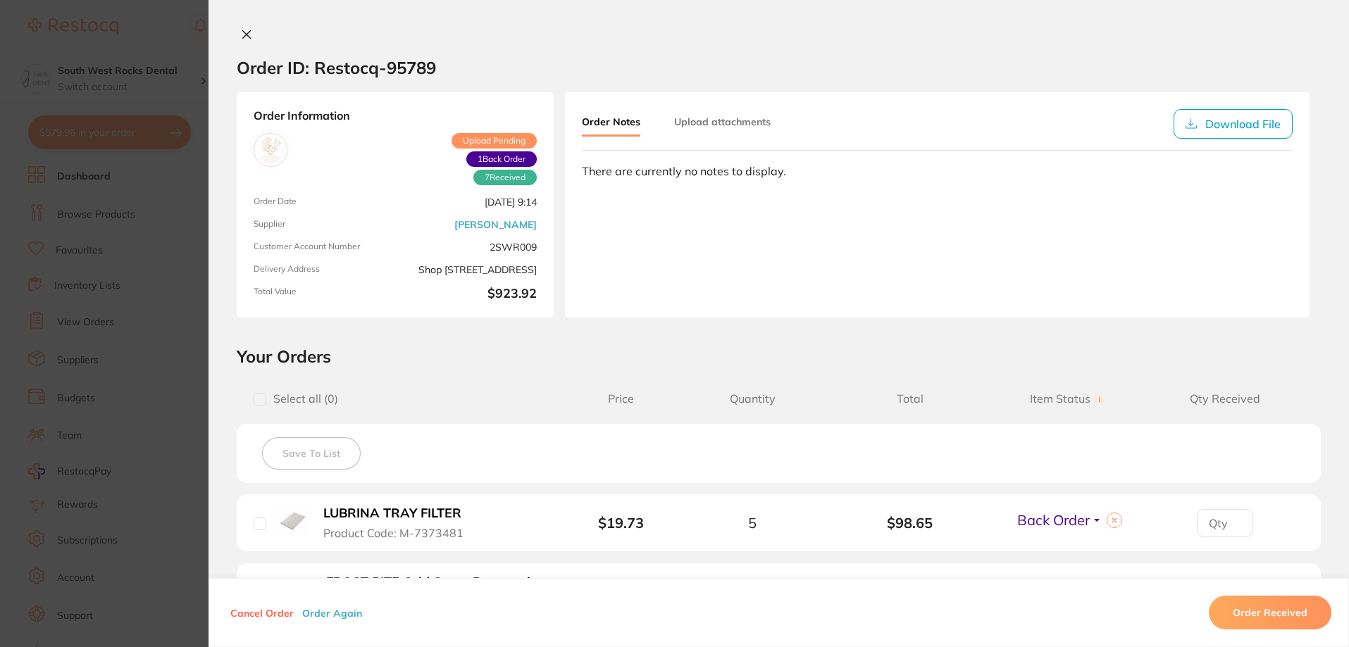
click at [243, 35] on icon at bounding box center [247, 35] width 8 height 8
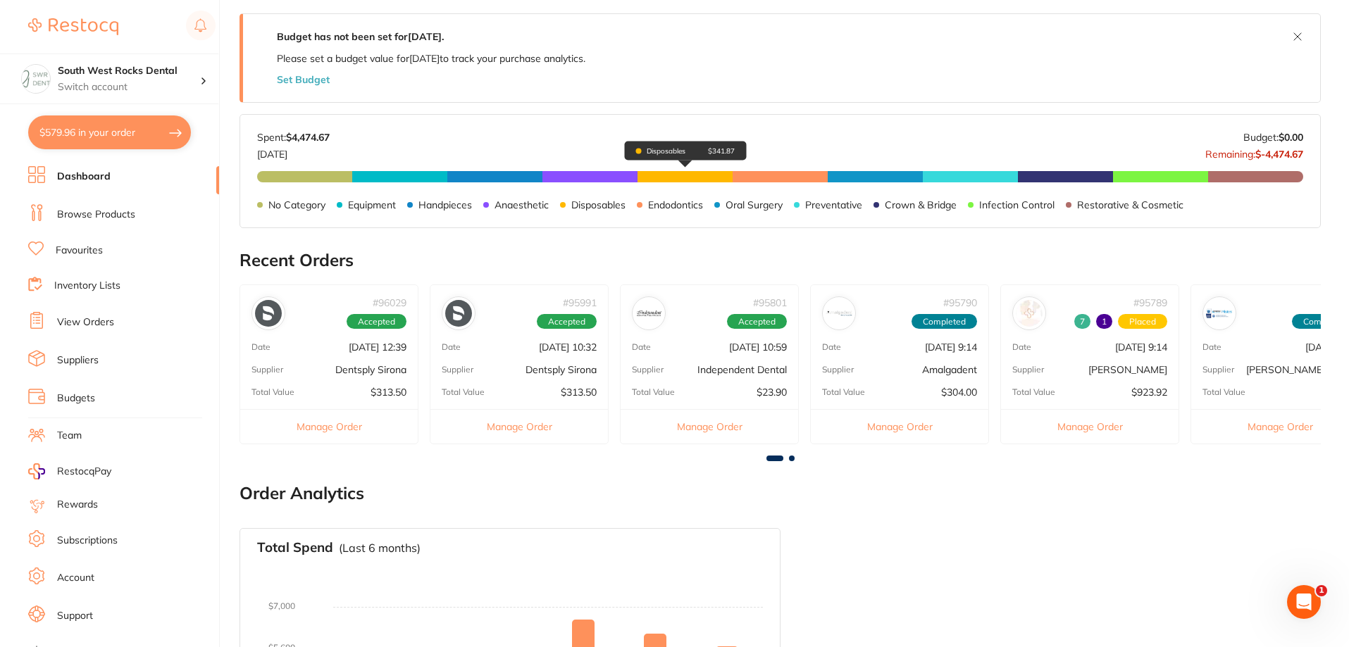
scroll to position [282, 0]
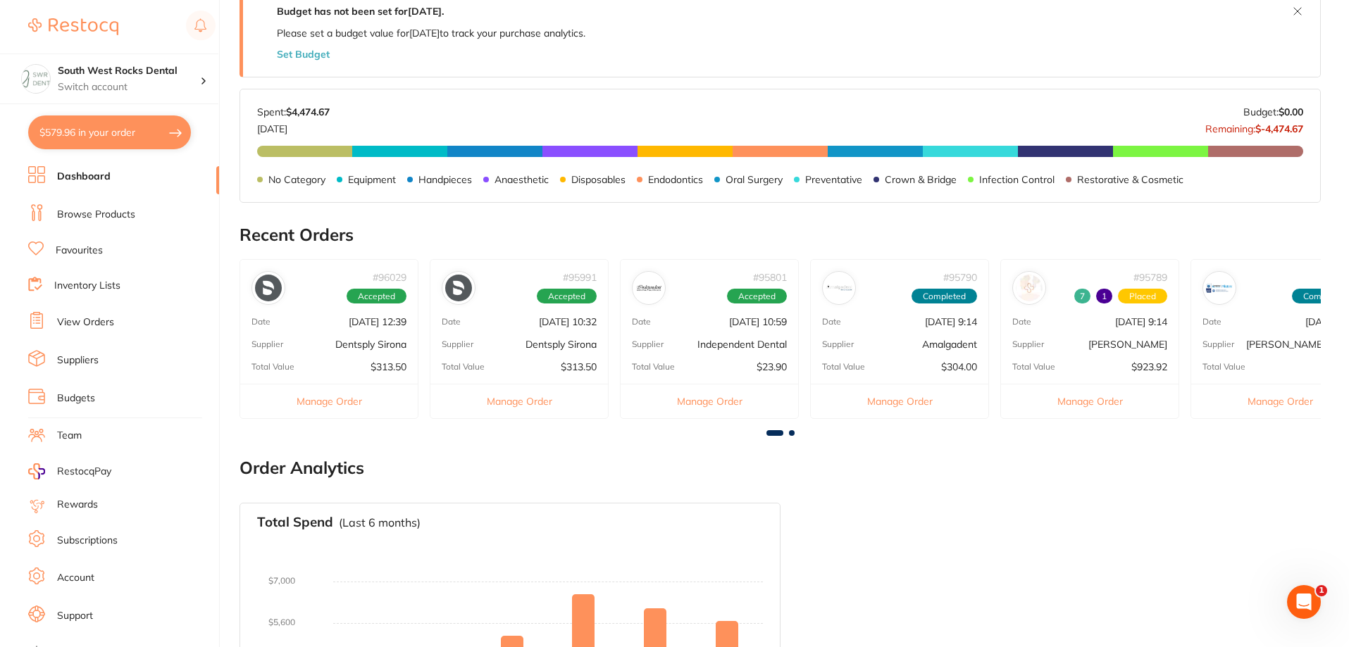
click at [558, 335] on div "# 95991 Accepted Date [DATE] 10:32 Supplier Dentsply Sirona Total Value $313.50…" at bounding box center [519, 339] width 179 height 160
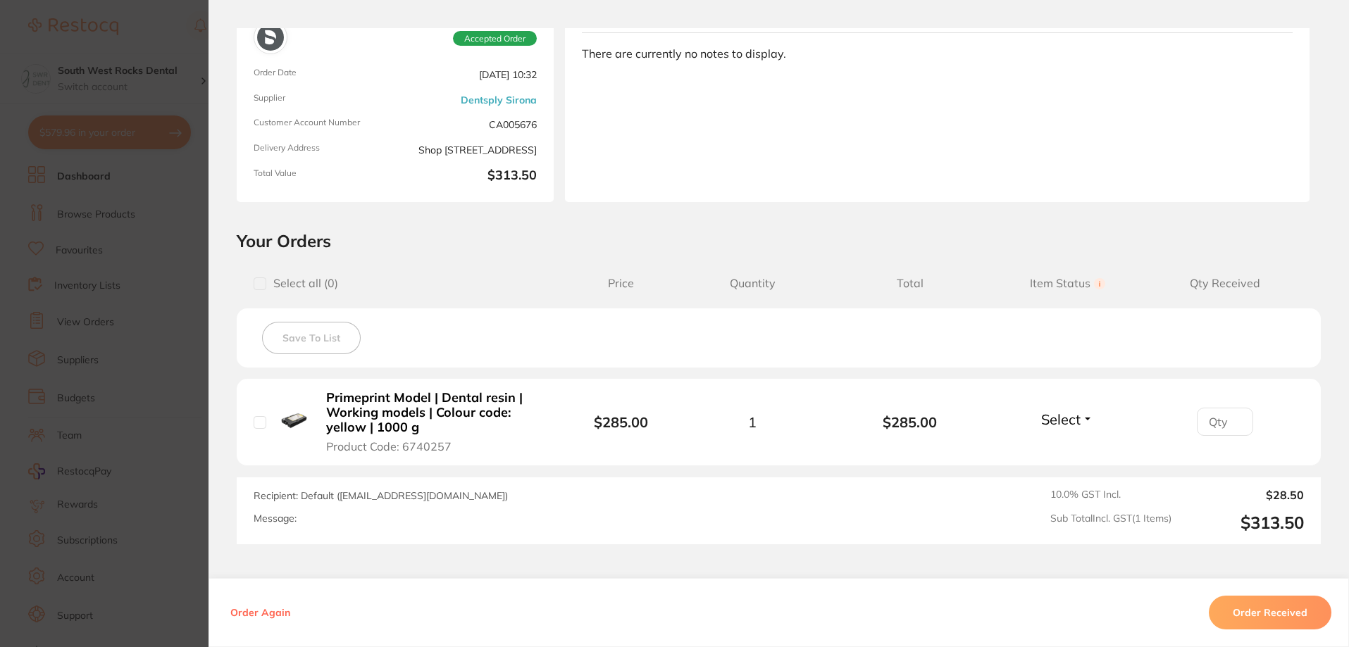
scroll to position [141, 0]
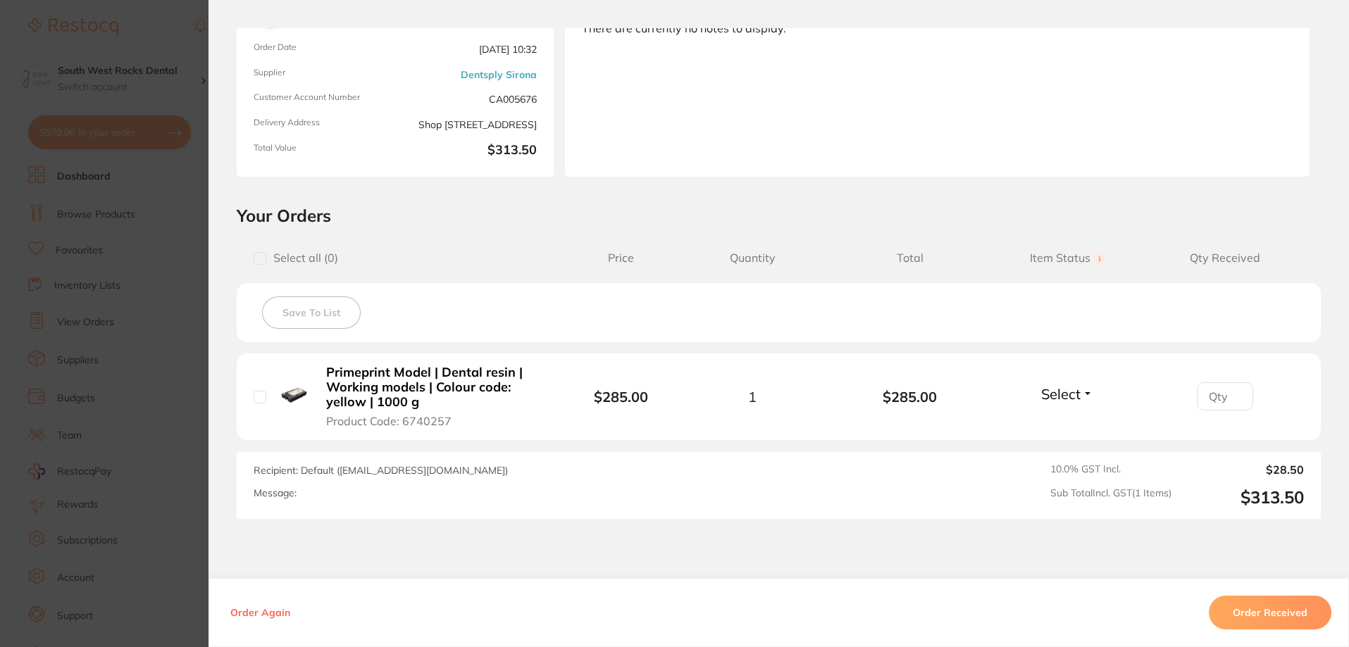
click at [1089, 396] on button "Select" at bounding box center [1067, 394] width 61 height 18
click at [1073, 424] on span "Received" at bounding box center [1067, 424] width 36 height 11
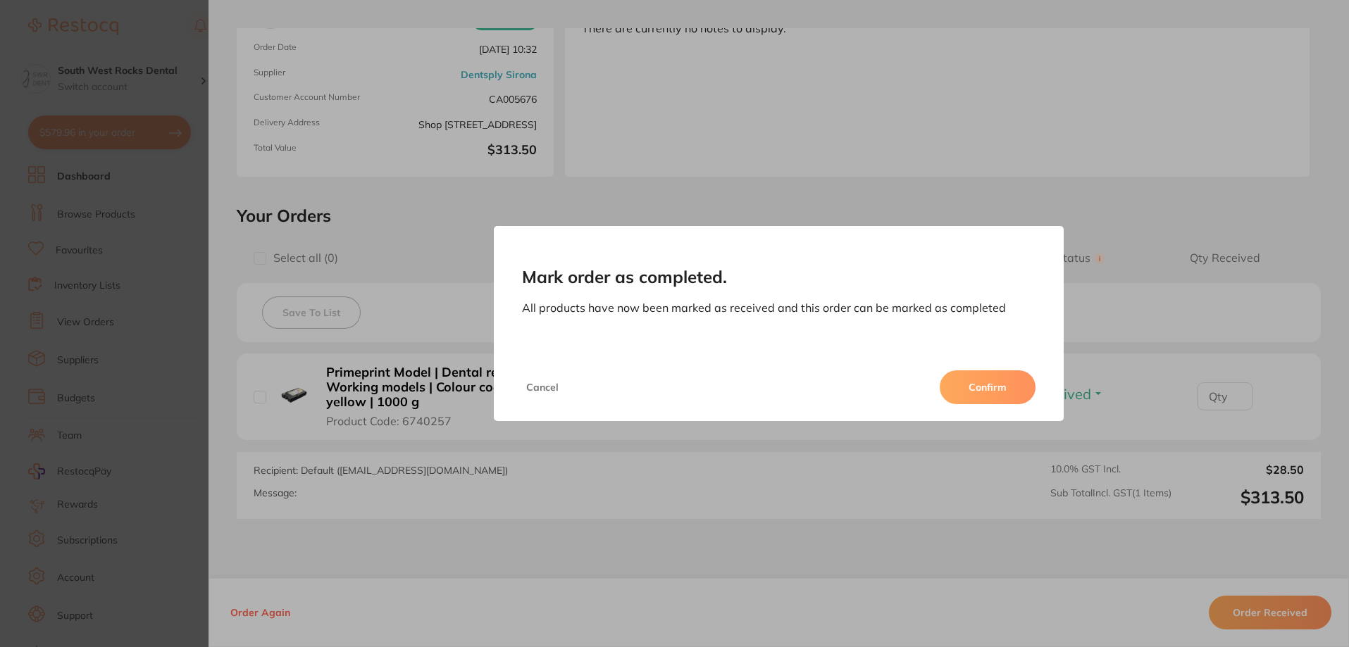
click at [1014, 389] on button "Confirm" at bounding box center [987, 387] width 96 height 34
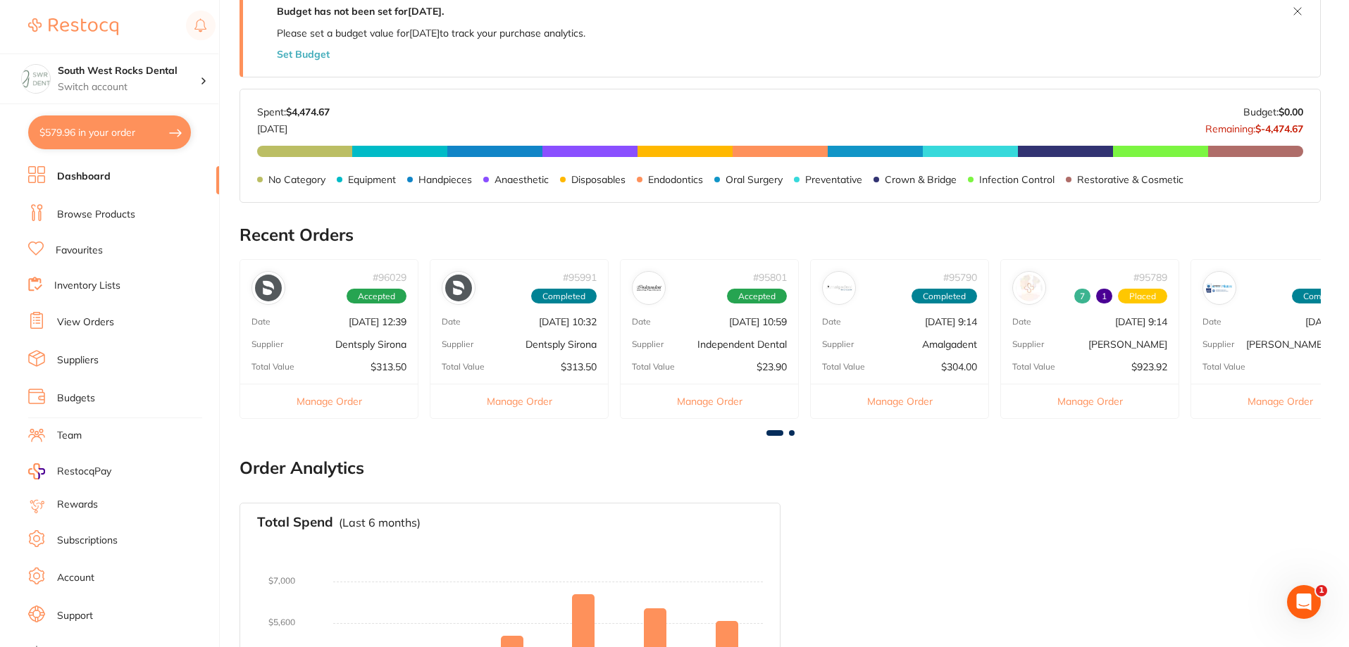
scroll to position [0, 0]
click at [357, 318] on p "[DATE] 12:39" at bounding box center [378, 321] width 58 height 11
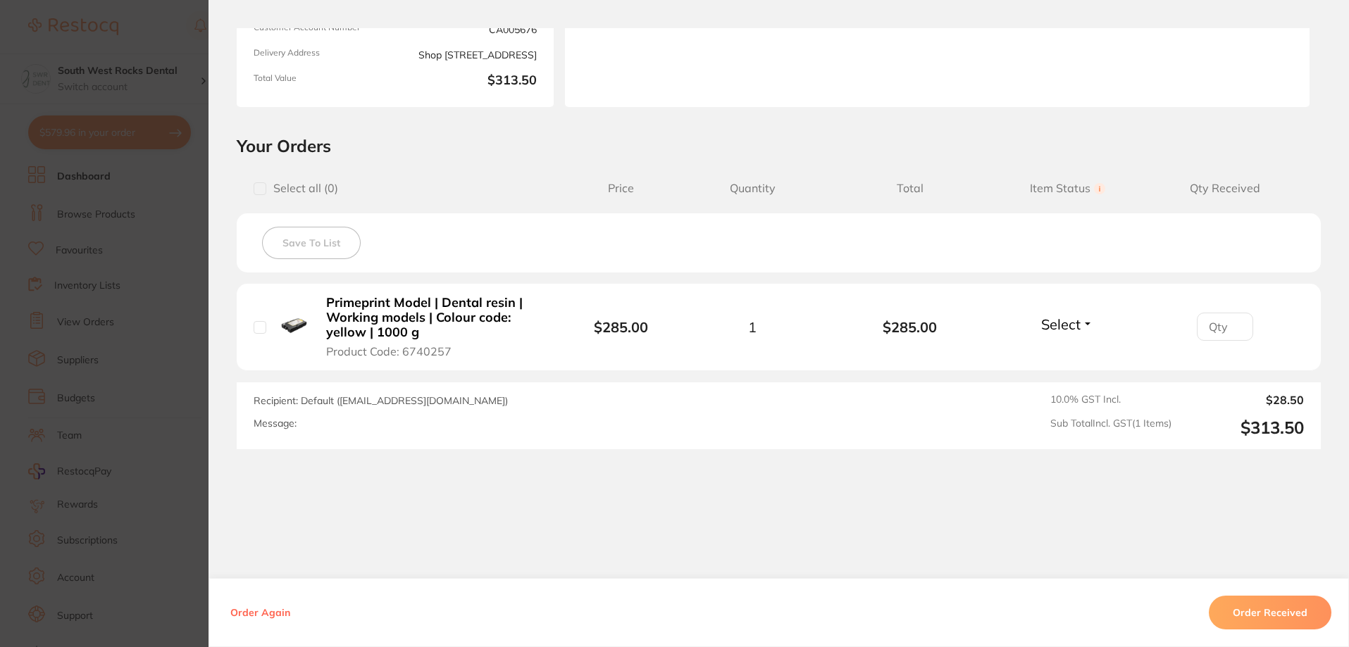
scroll to position [211, 0]
click at [1087, 325] on button "Select" at bounding box center [1067, 324] width 61 height 18
click at [1068, 356] on span "Received" at bounding box center [1067, 354] width 36 height 11
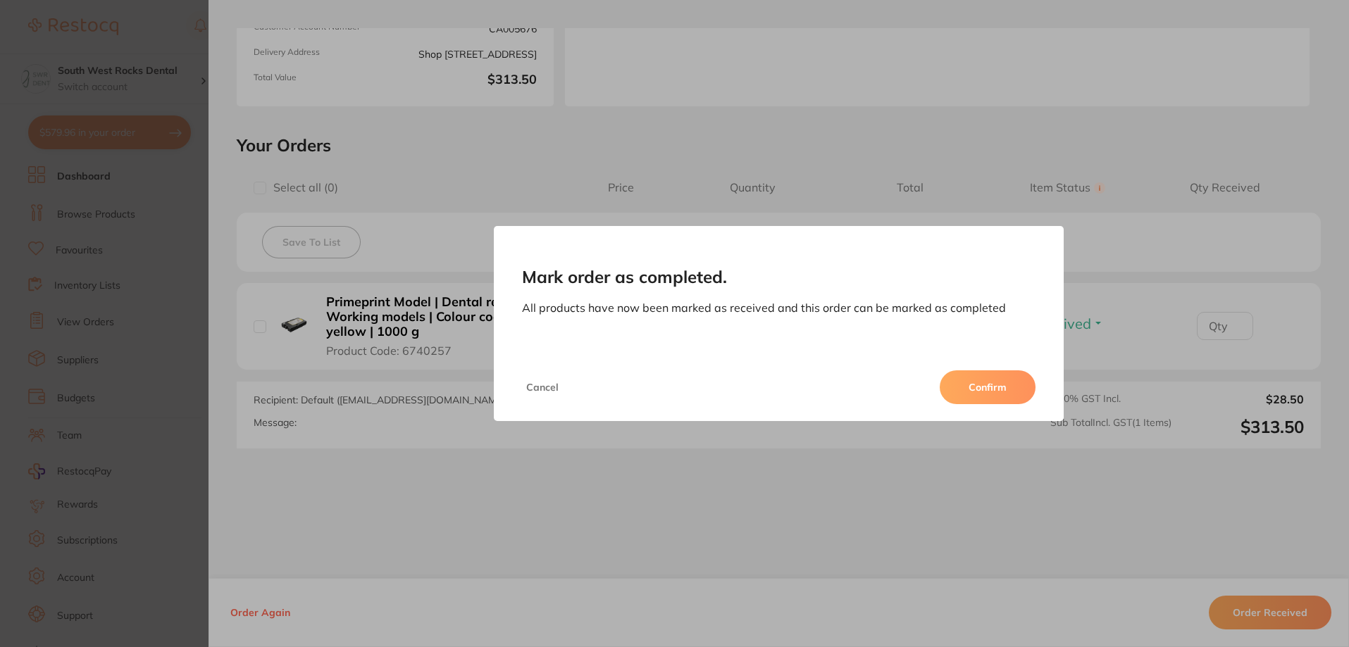
click at [993, 385] on button "Confirm" at bounding box center [987, 387] width 96 height 34
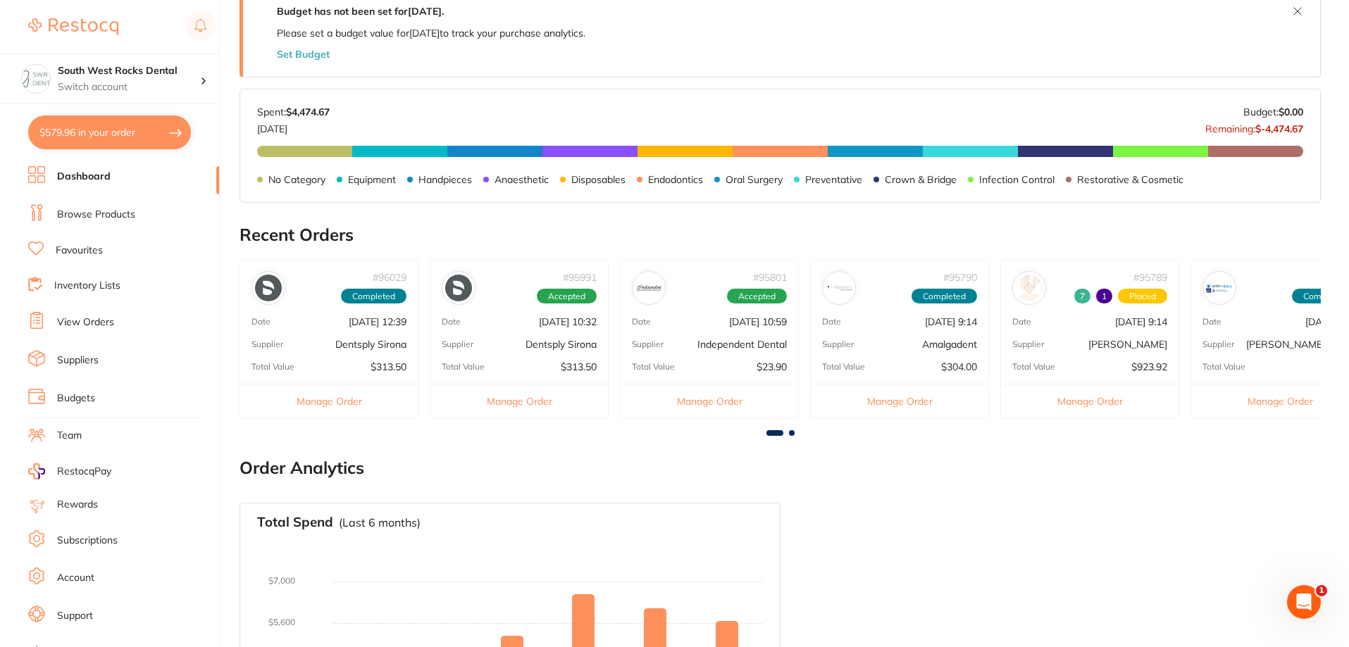
scroll to position [0, 0]
click at [370, 324] on p "[DATE] 12:39" at bounding box center [378, 321] width 58 height 11
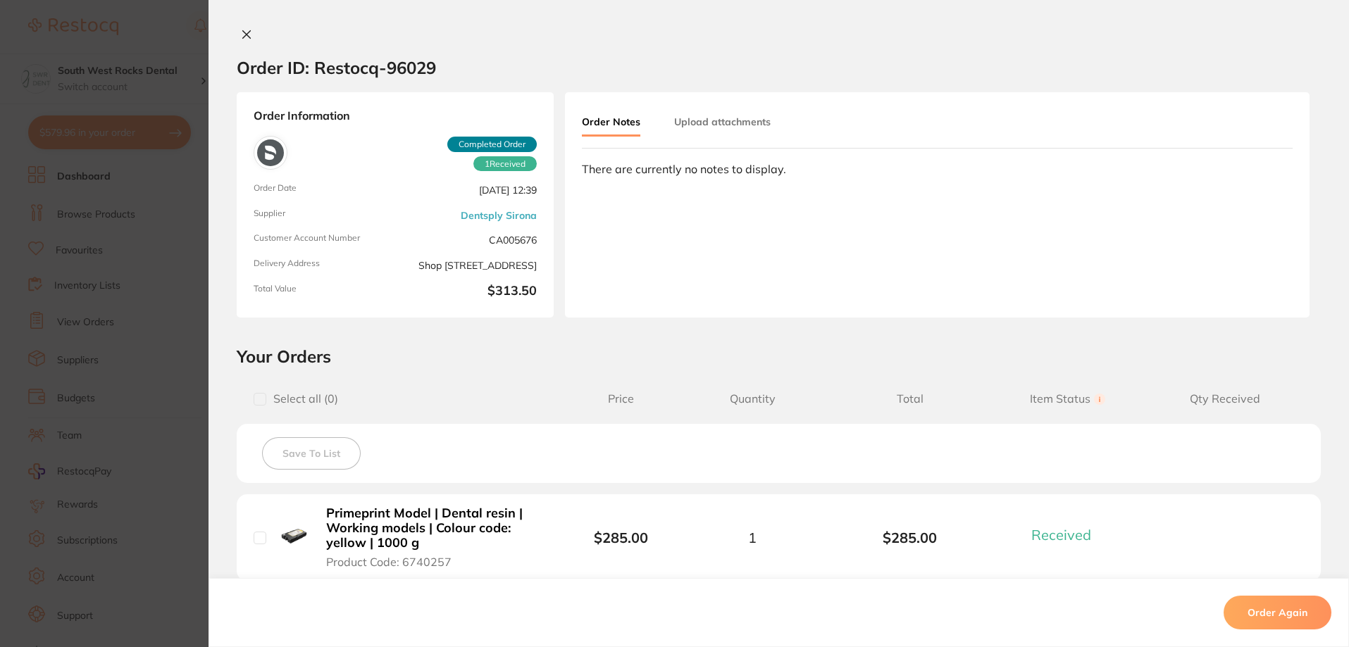
scroll to position [70, 0]
click at [248, 29] on icon at bounding box center [246, 34] width 11 height 11
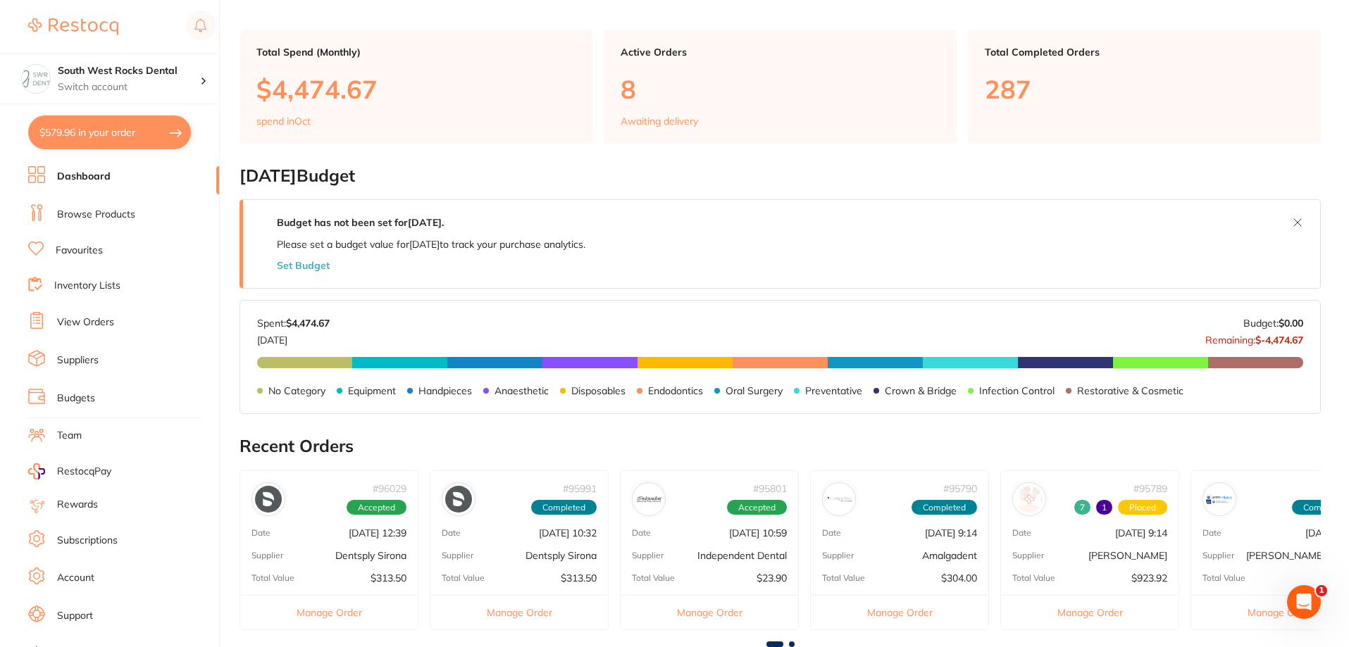
scroll to position [0, 0]
click at [351, 532] on p "[DATE] 12:39" at bounding box center [378, 532] width 58 height 11
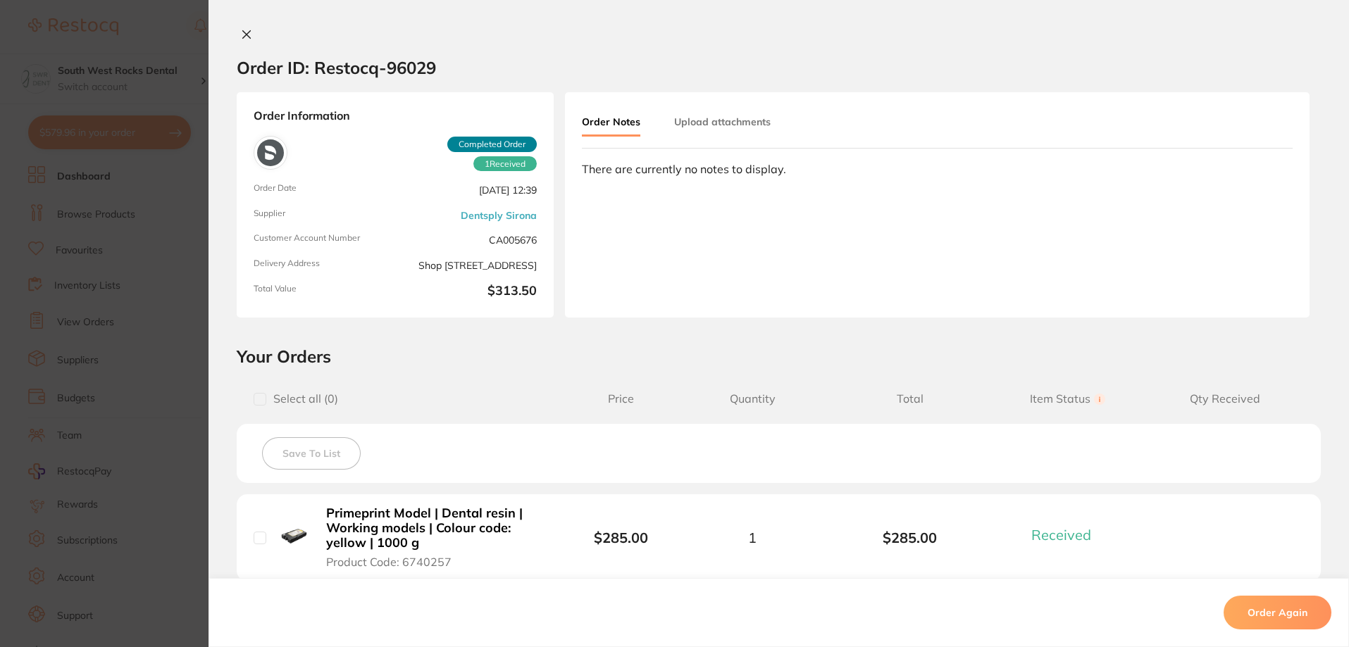
click at [244, 29] on icon at bounding box center [246, 34] width 11 height 11
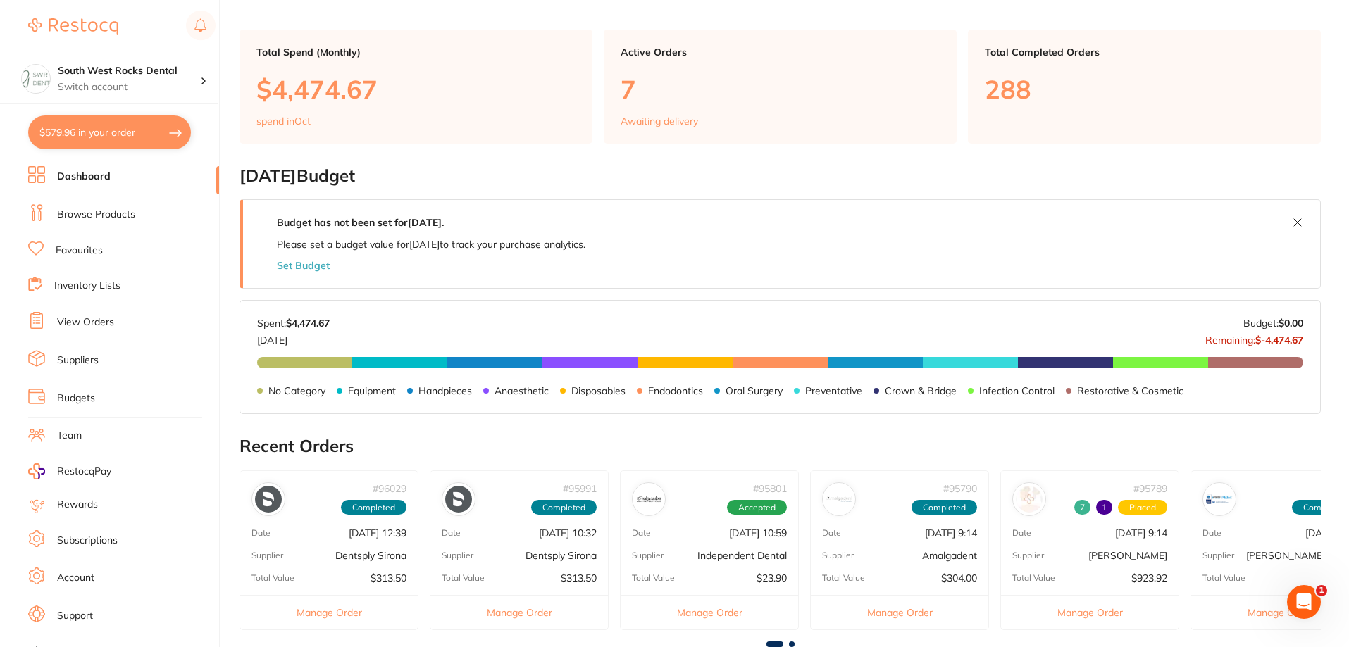
click at [746, 545] on div "# 95801 Accepted Date [DATE] 10:59 Supplier Independent Dental Total Value $23.…" at bounding box center [709, 550] width 179 height 160
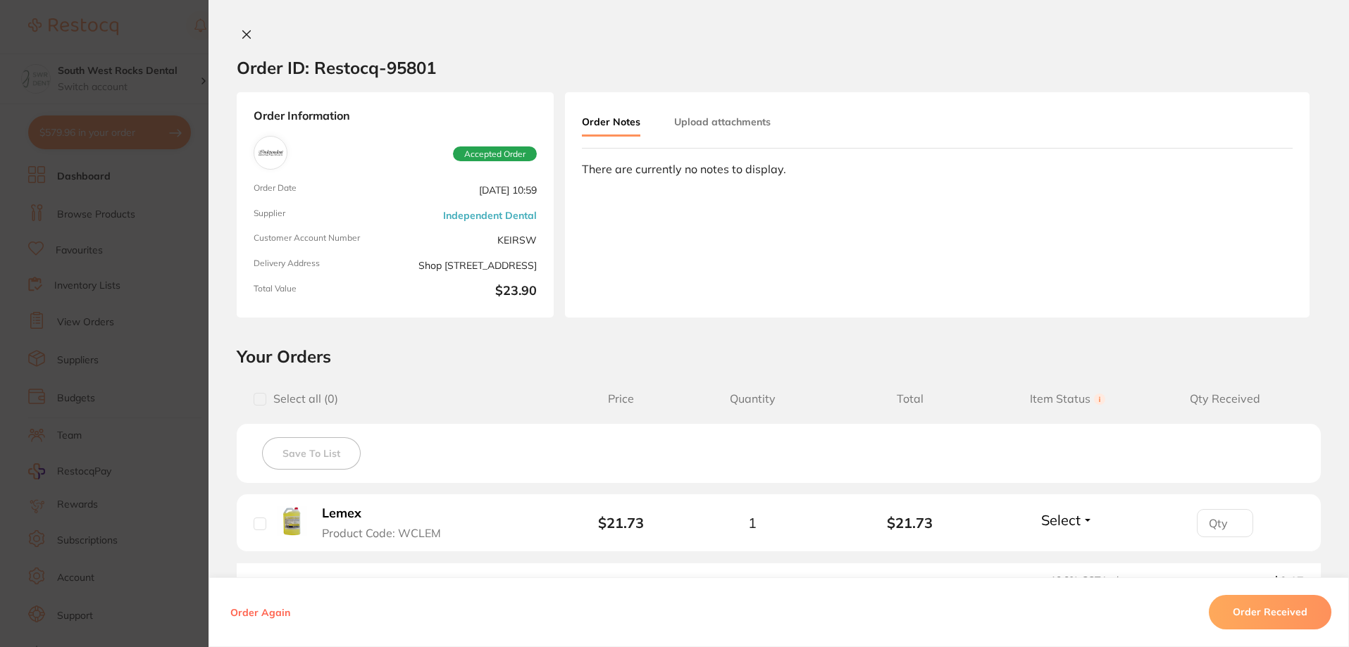
click at [244, 36] on icon at bounding box center [247, 35] width 8 height 8
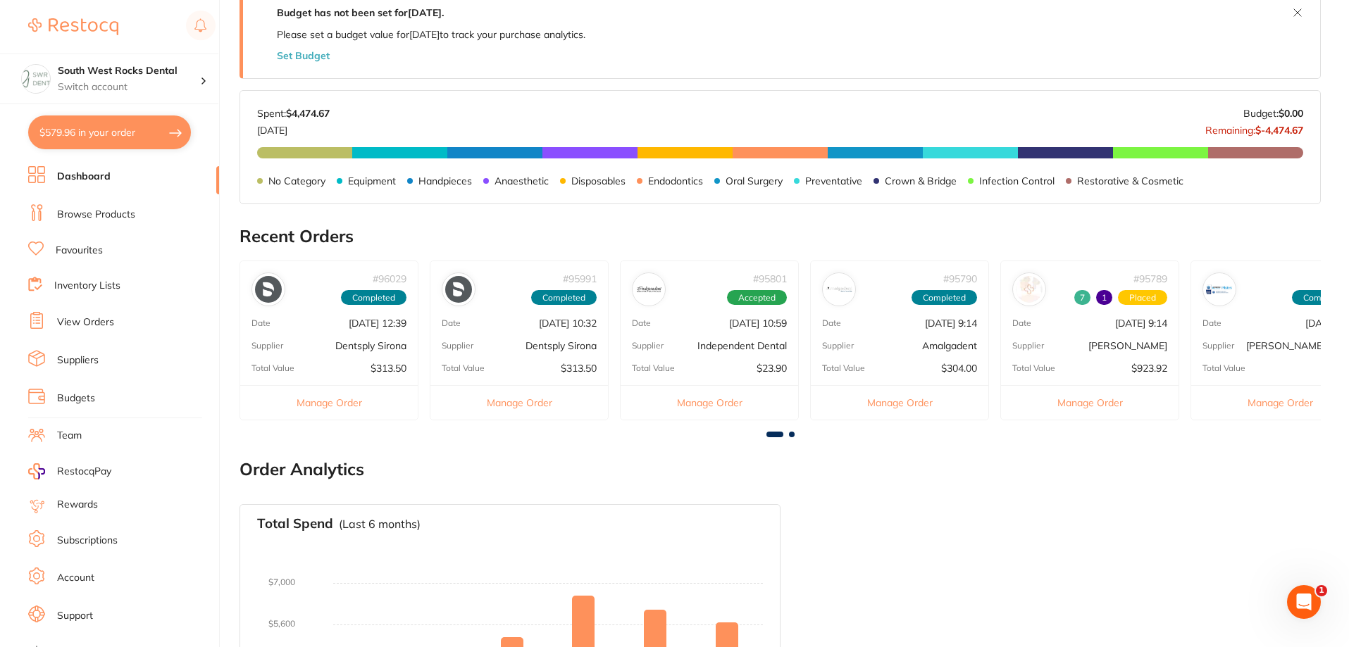
scroll to position [282, 0]
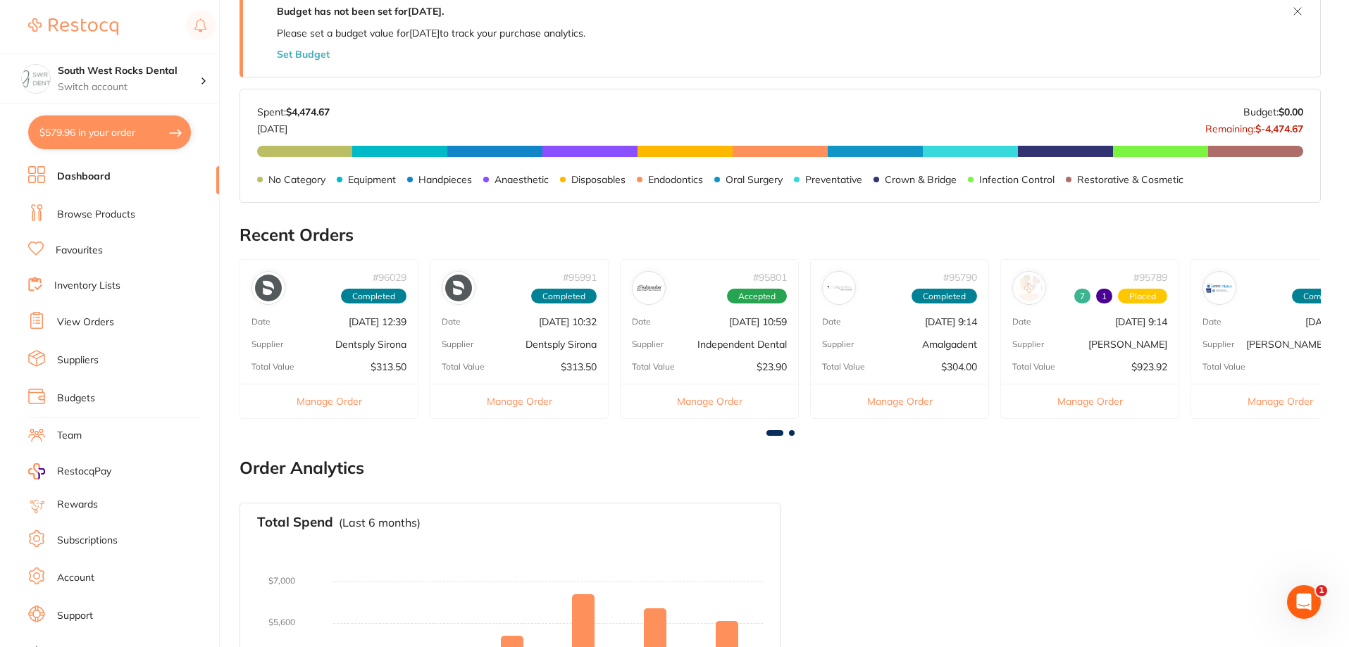
click at [794, 433] on span at bounding box center [792, 433] width 6 height 6
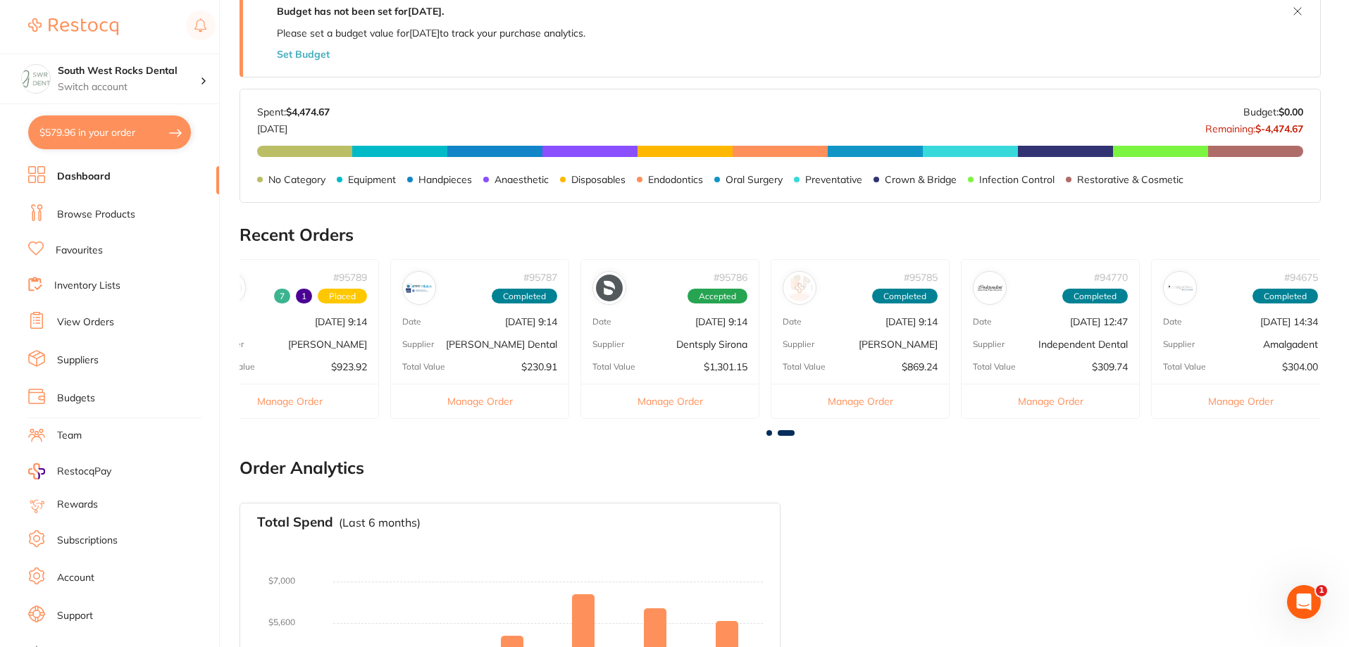
scroll to position [0, 809]
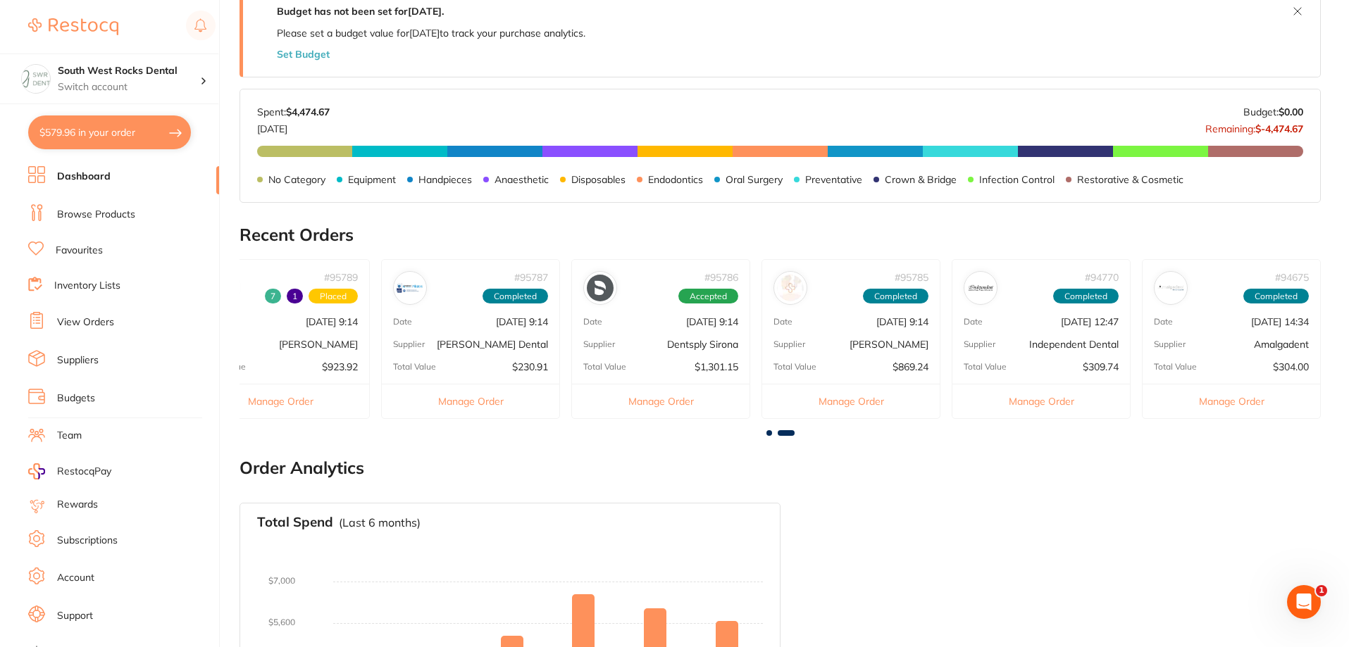
click at [686, 318] on p "[DATE] 9:14" at bounding box center [712, 321] width 52 height 11
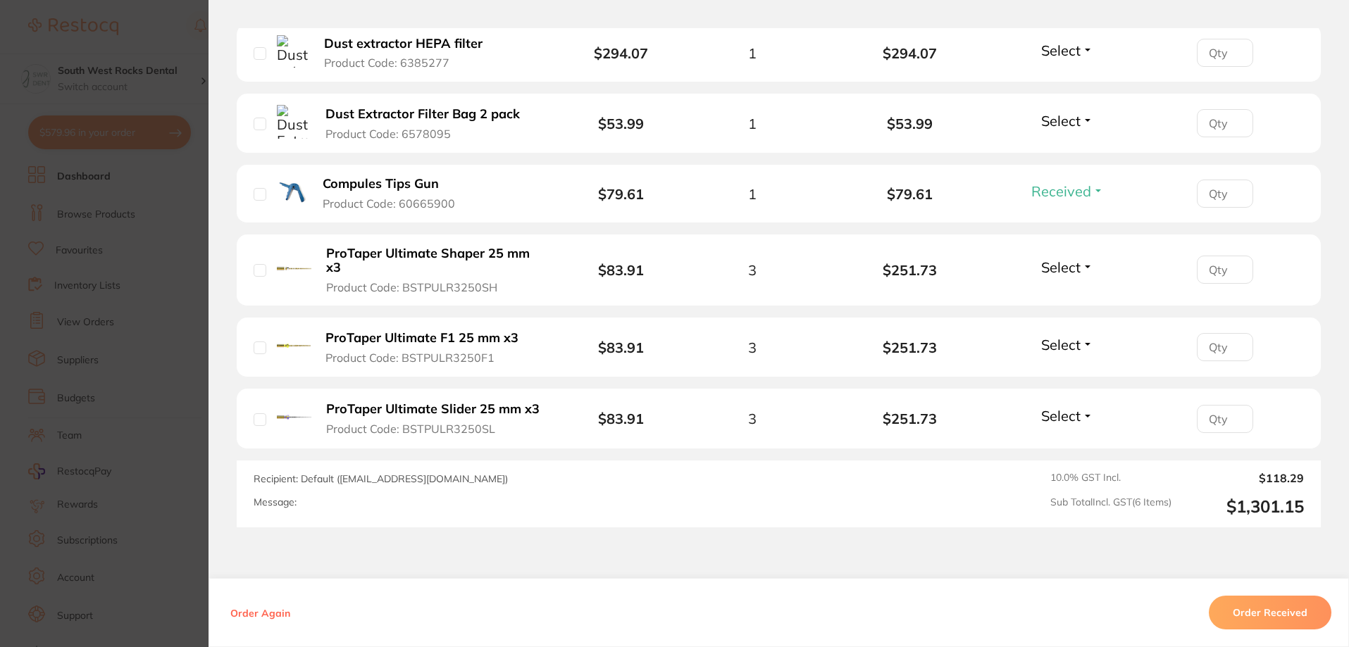
scroll to position [493, 0]
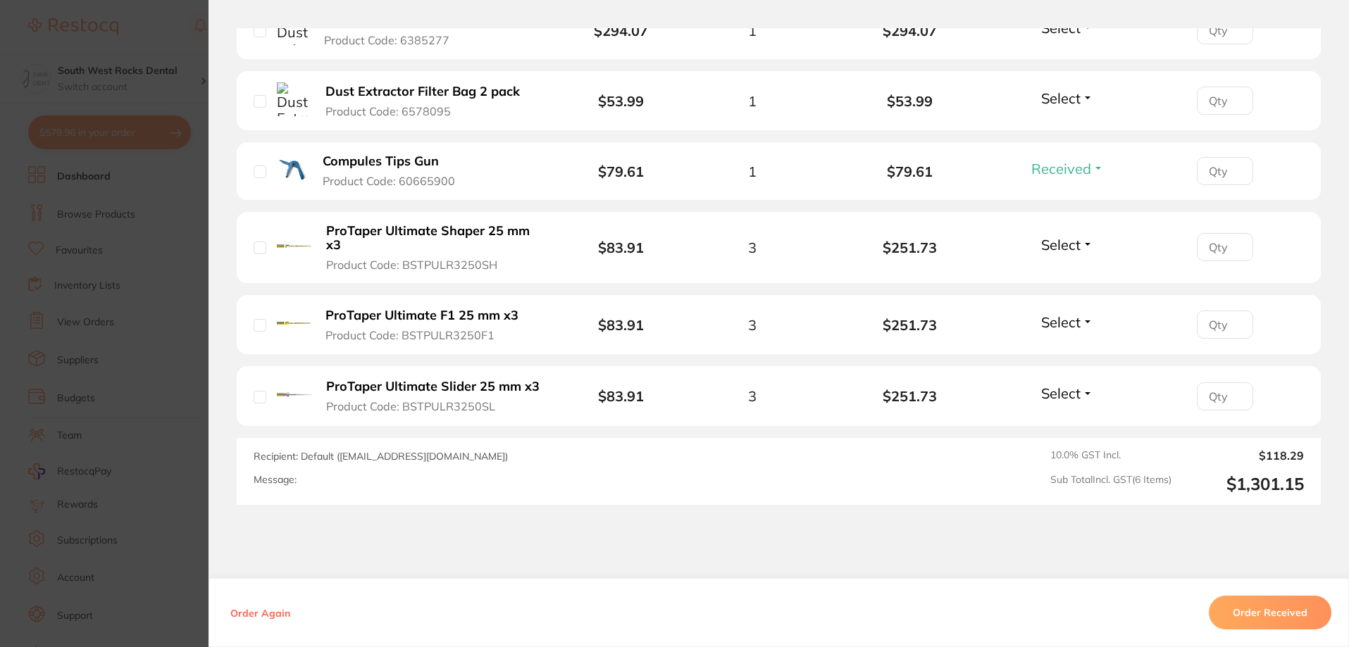
click at [1080, 391] on button "Select" at bounding box center [1067, 394] width 61 height 18
click at [1077, 421] on span "Received" at bounding box center [1067, 423] width 36 height 11
click at [1051, 329] on span "Select" at bounding box center [1060, 322] width 39 height 18
click at [1056, 358] on button "Received" at bounding box center [1067, 353] width 36 height 22
click at [1046, 254] on div "Select Received Back Order" at bounding box center [1067, 247] width 61 height 23
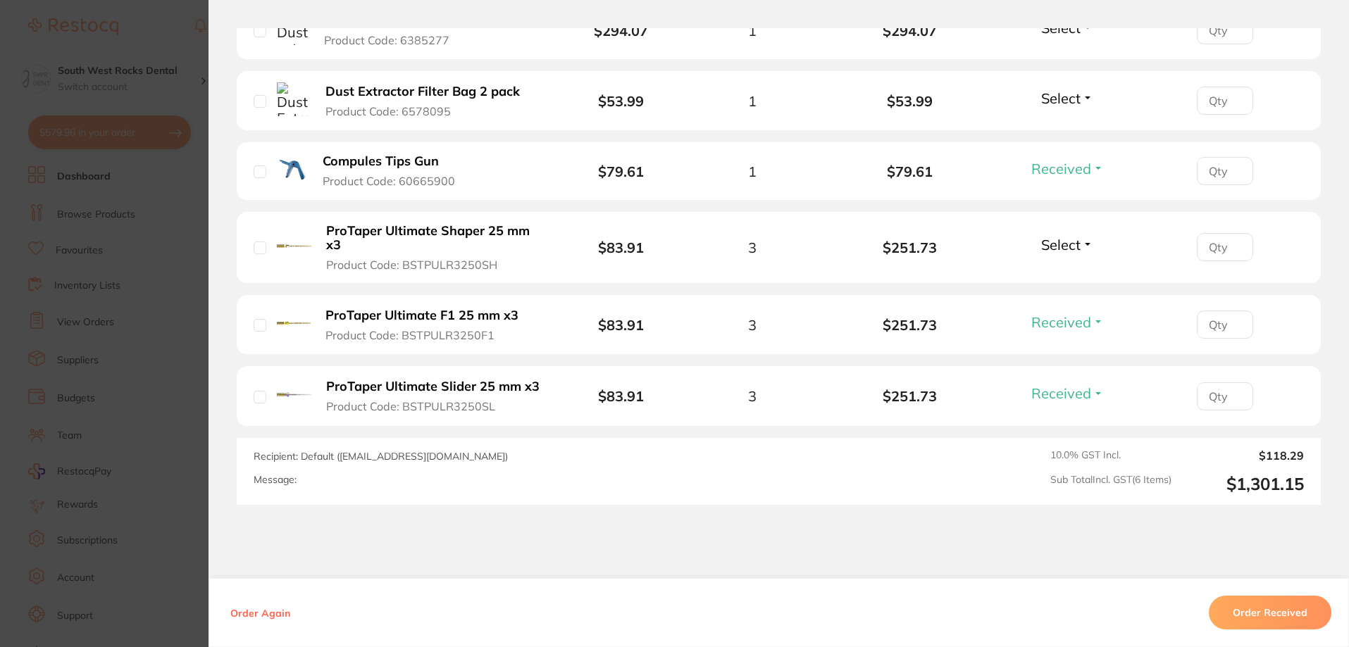
click at [1049, 246] on span "Select" at bounding box center [1060, 245] width 39 height 18
click at [1055, 277] on span "Received" at bounding box center [1067, 275] width 36 height 11
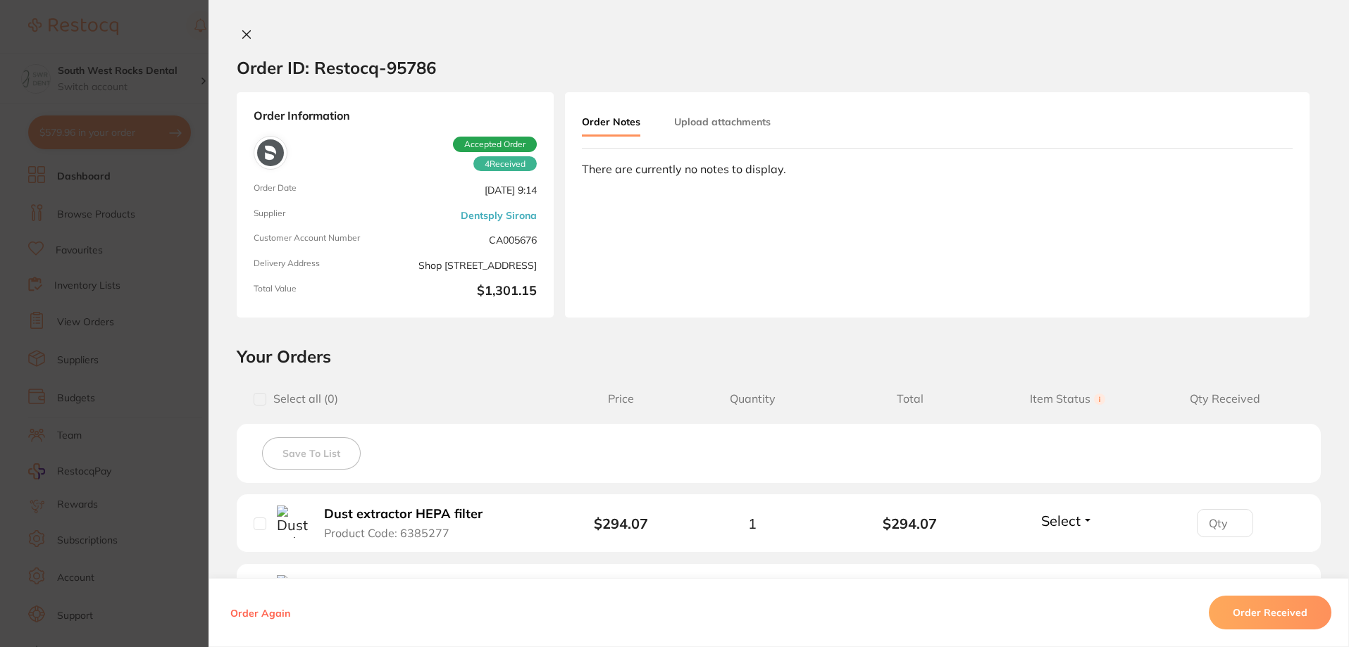
scroll to position [0, 0]
click at [242, 37] on icon at bounding box center [246, 34] width 11 height 11
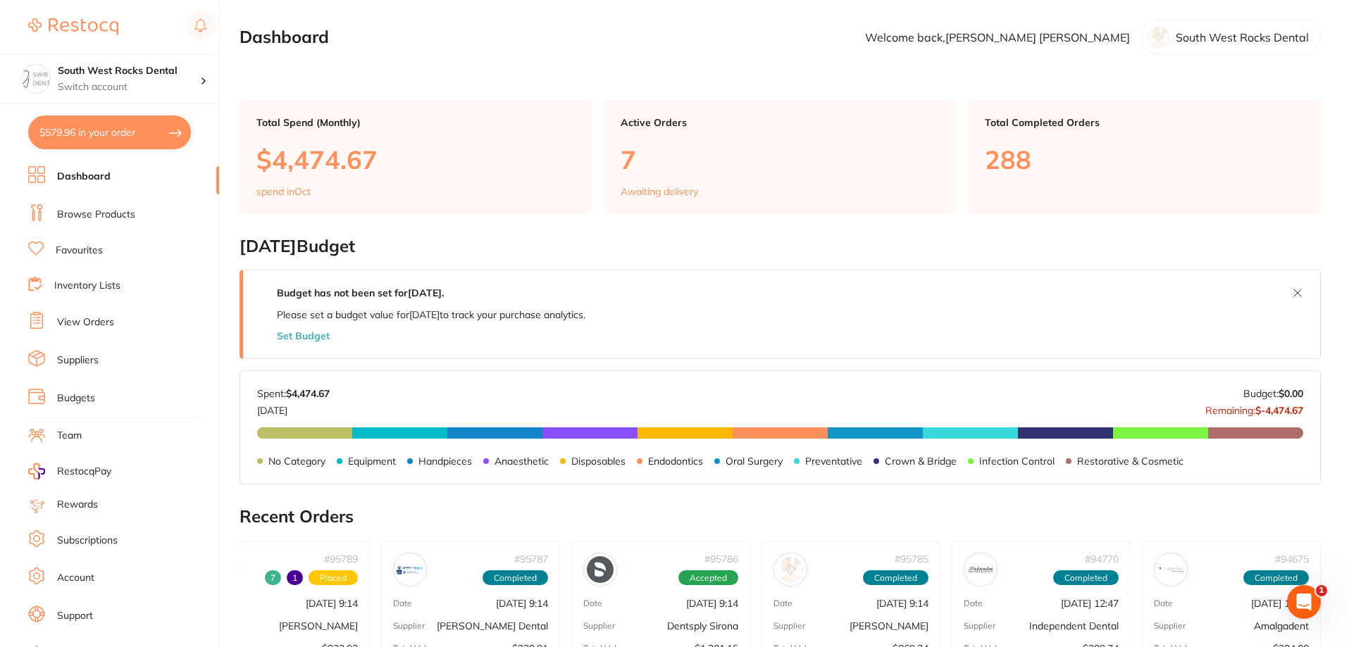
click at [94, 211] on link "Browse Products" at bounding box center [96, 215] width 78 height 14
